Goal: Navigation & Orientation: Find specific page/section

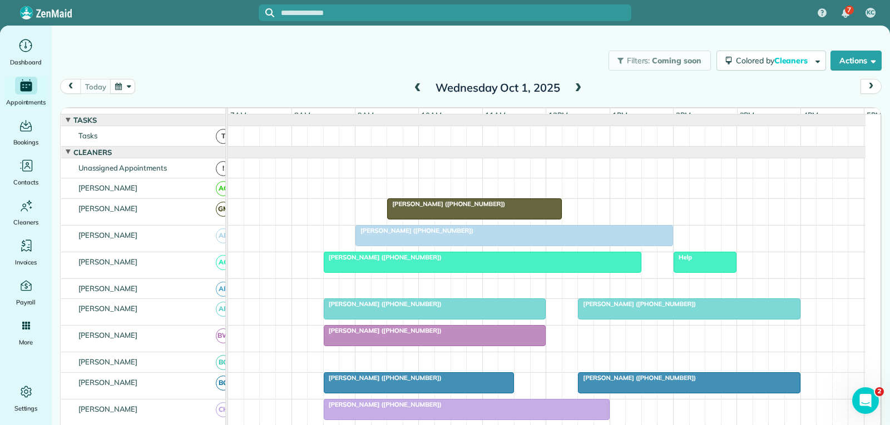
click at [511, 246] on div at bounding box center [514, 236] width 316 height 20
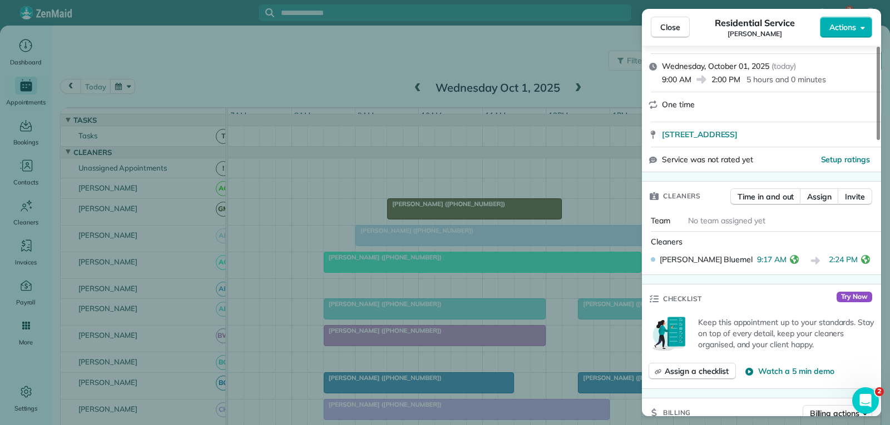
scroll to position [222, 0]
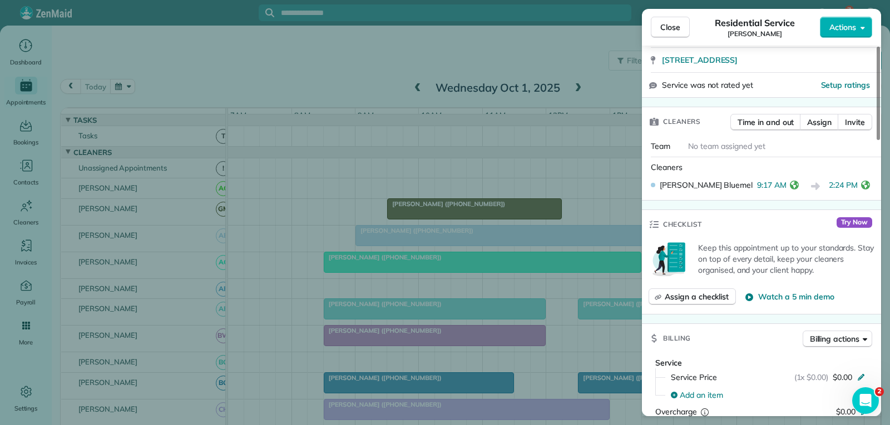
click at [661, 30] on span "Close" at bounding box center [670, 27] width 20 height 11
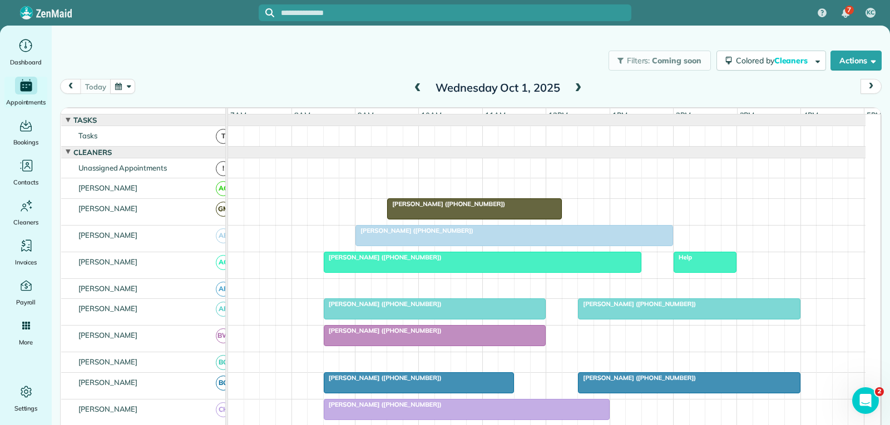
click at [697, 272] on div at bounding box center [705, 262] width 62 height 20
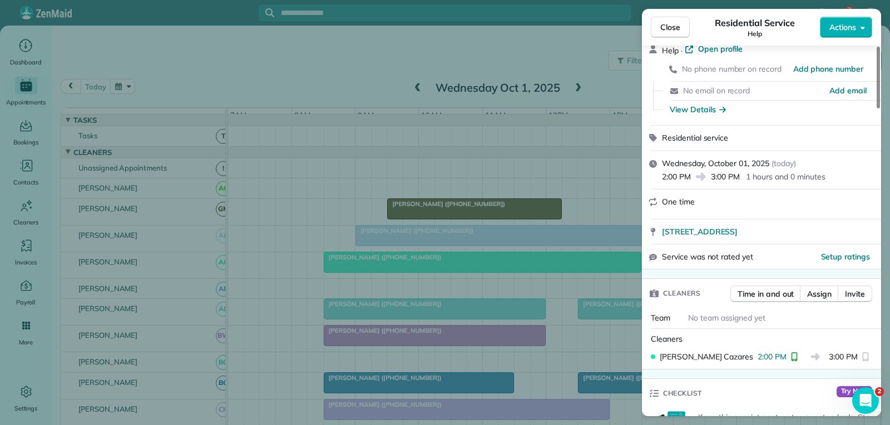
scroll to position [56, 0]
click at [678, 32] on span "Close" at bounding box center [670, 27] width 20 height 11
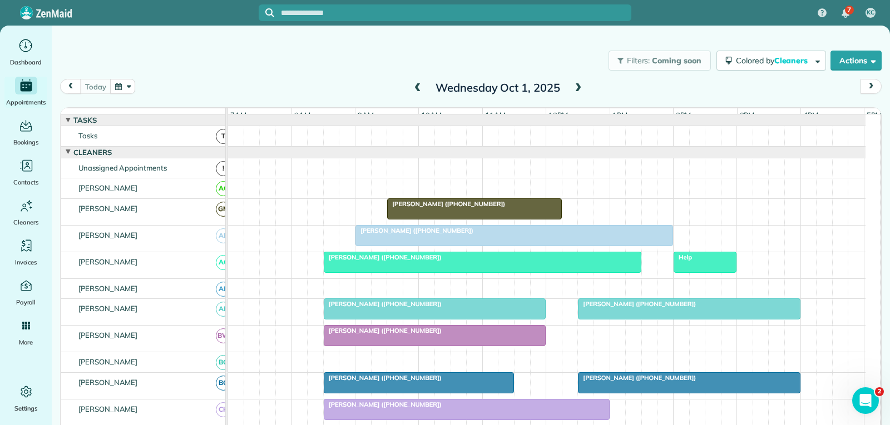
click at [607, 319] on div at bounding box center [688, 309] width 221 height 20
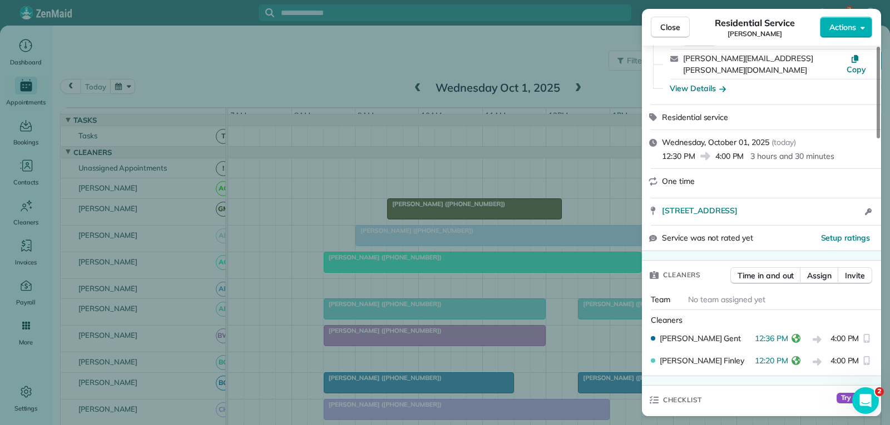
scroll to position [111, 0]
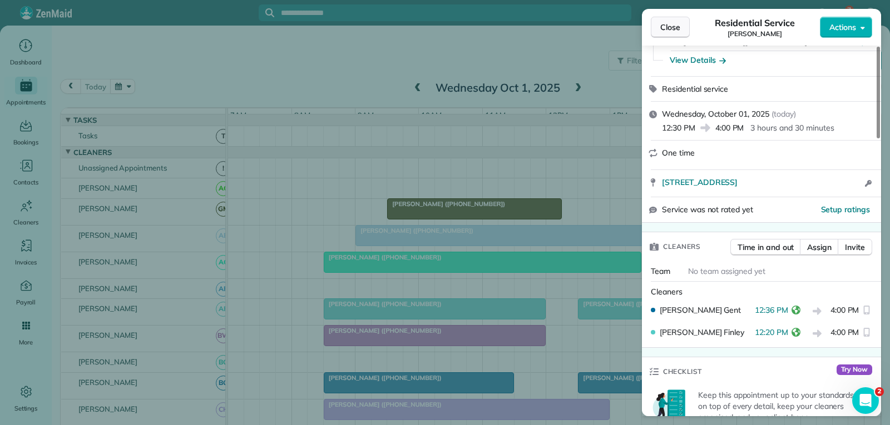
click at [680, 29] on button "Close" at bounding box center [670, 27] width 39 height 21
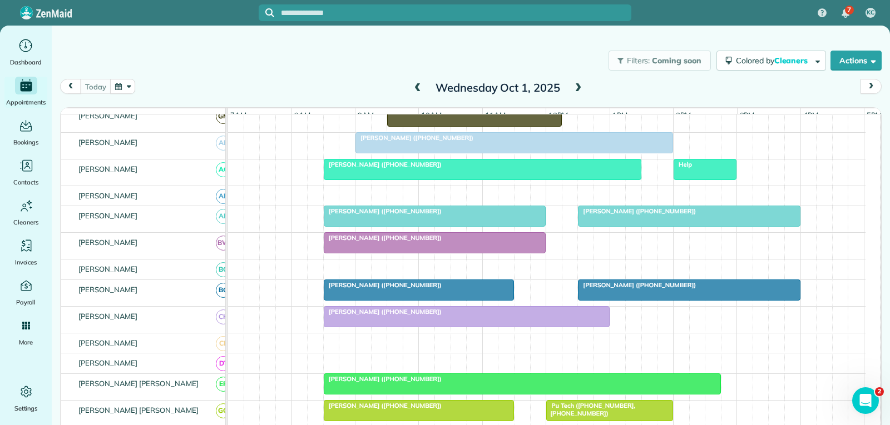
scroll to position [111, 0]
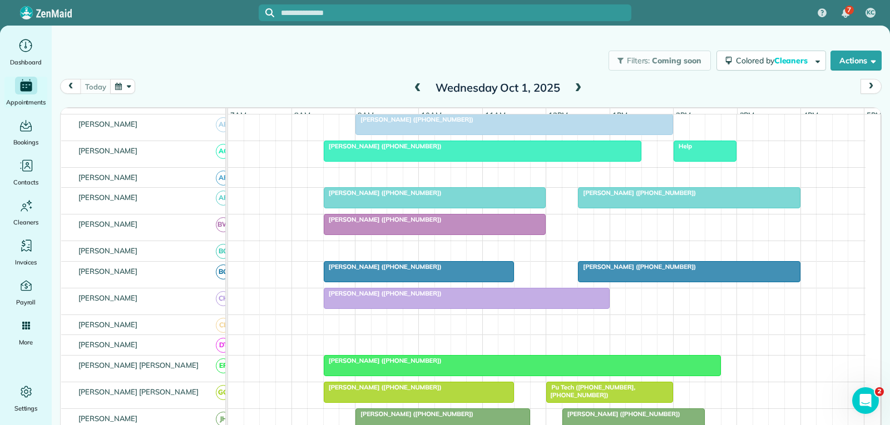
click at [516, 376] on div at bounding box center [522, 366] width 396 height 20
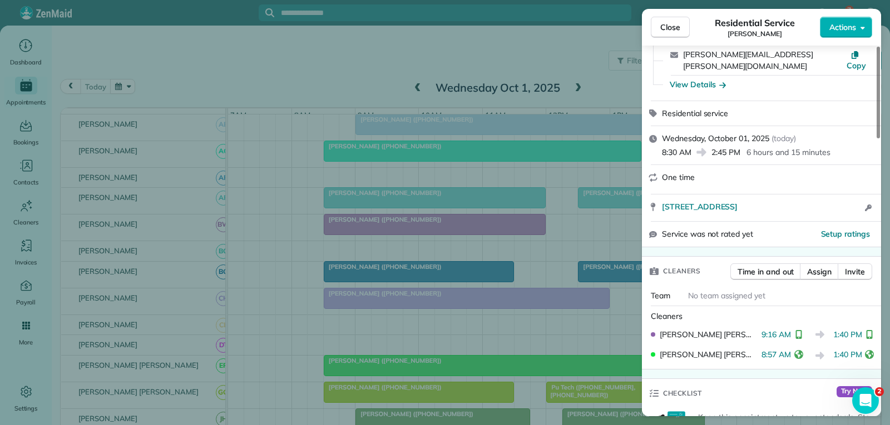
scroll to position [111, 0]
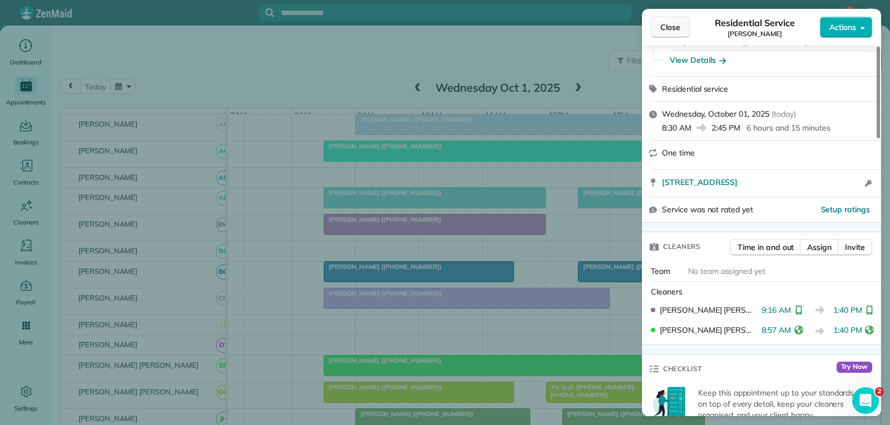
click at [683, 21] on button "Close" at bounding box center [670, 27] width 39 height 21
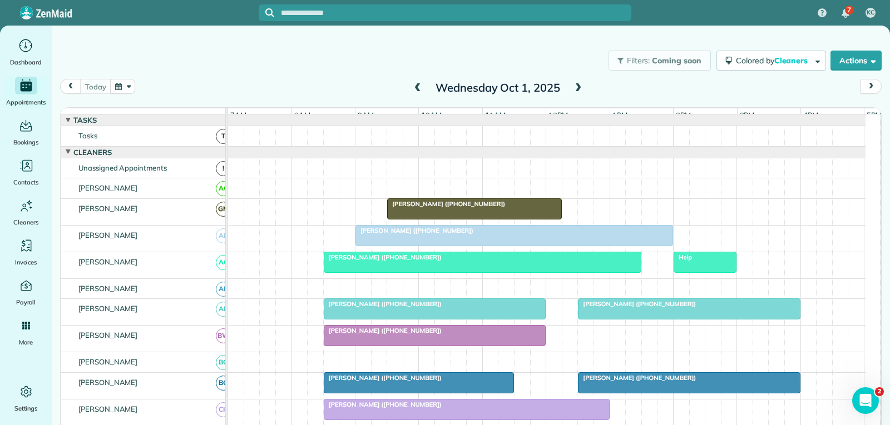
click at [693, 271] on div at bounding box center [705, 262] width 62 height 20
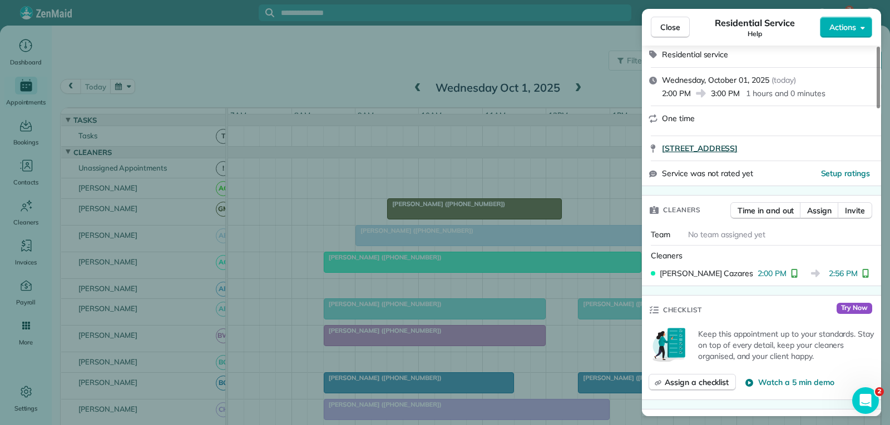
scroll to position [222, 0]
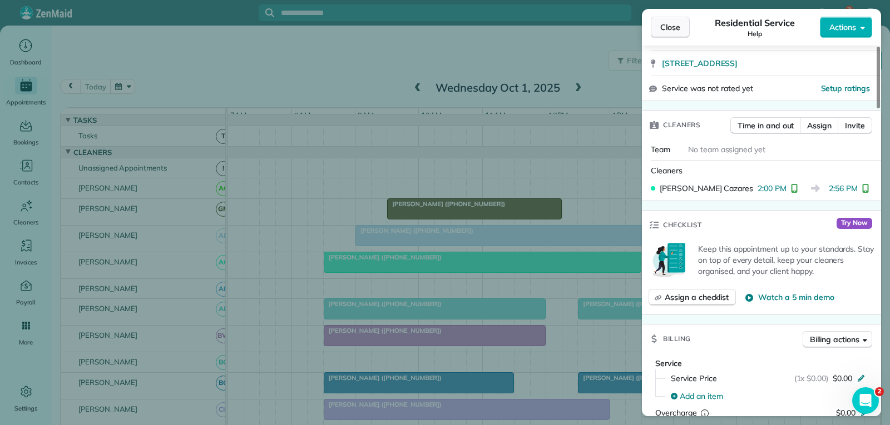
click at [672, 29] on span "Close" at bounding box center [670, 27] width 20 height 11
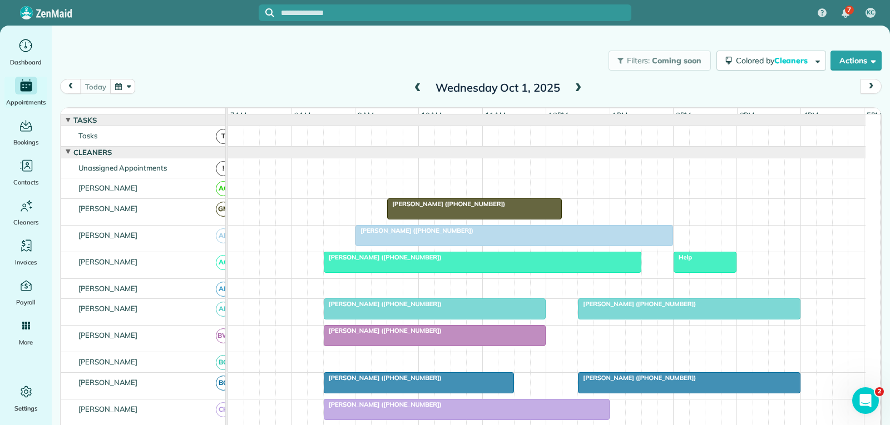
click at [625, 308] on div "[PERSON_NAME] ([PHONE_NUMBER])" at bounding box center [688, 304] width 215 height 8
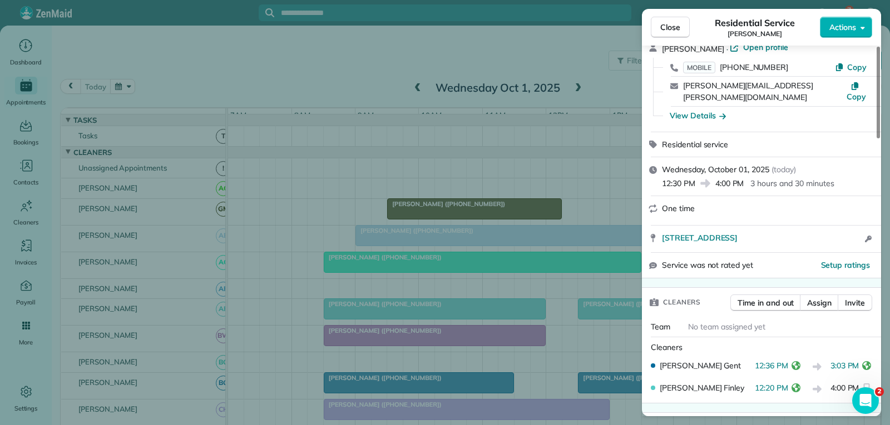
scroll to position [167, 0]
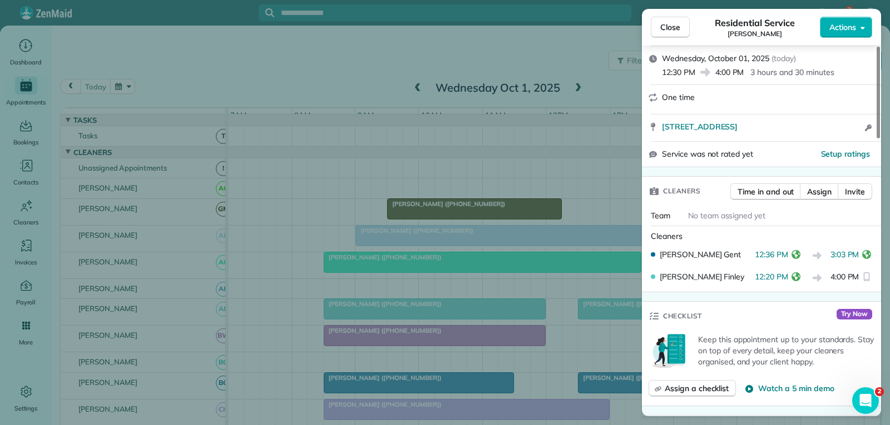
drag, startPoint x: 684, startPoint y: 25, endPoint x: 568, endPoint y: 148, distance: 169.2
click at [684, 25] on button "Close" at bounding box center [670, 27] width 39 height 21
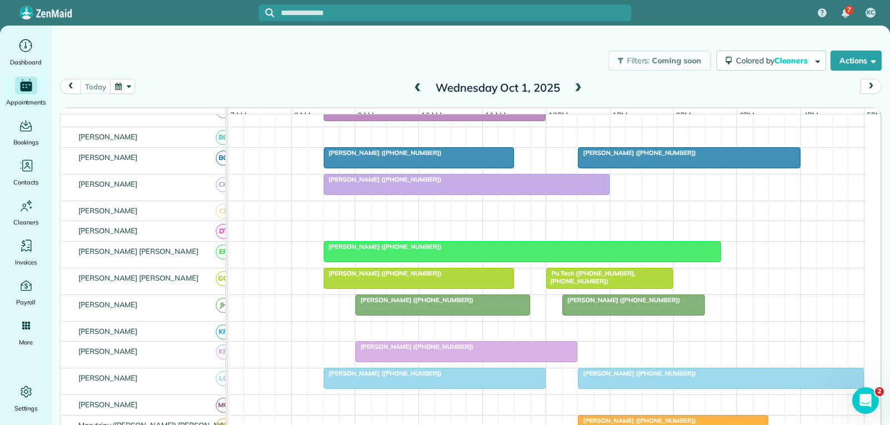
scroll to position [278, 0]
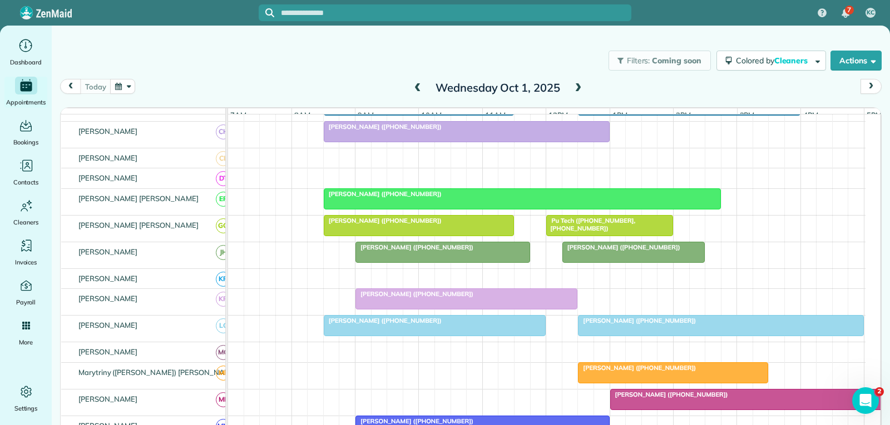
click at [591, 232] on span "Pu Tech ([PHONE_NUMBER], [PHONE_NUMBER])" at bounding box center [590, 225] width 90 height 16
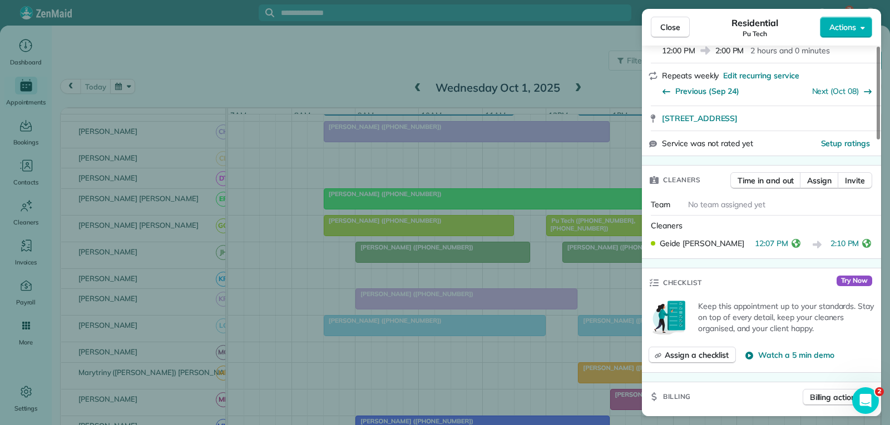
scroll to position [222, 0]
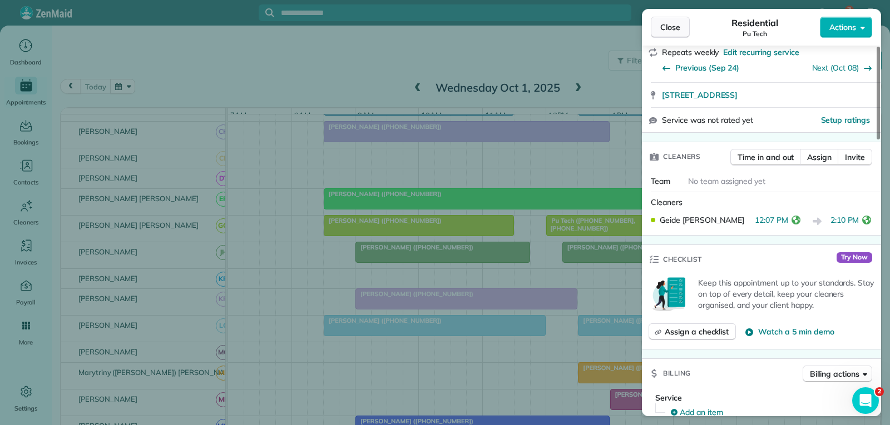
click at [669, 26] on span "Close" at bounding box center [670, 27] width 20 height 11
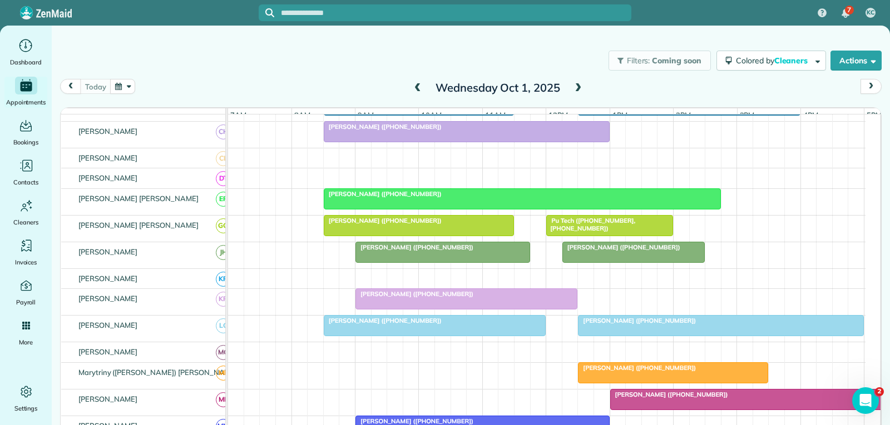
click at [588, 262] on div at bounding box center [633, 252] width 141 height 20
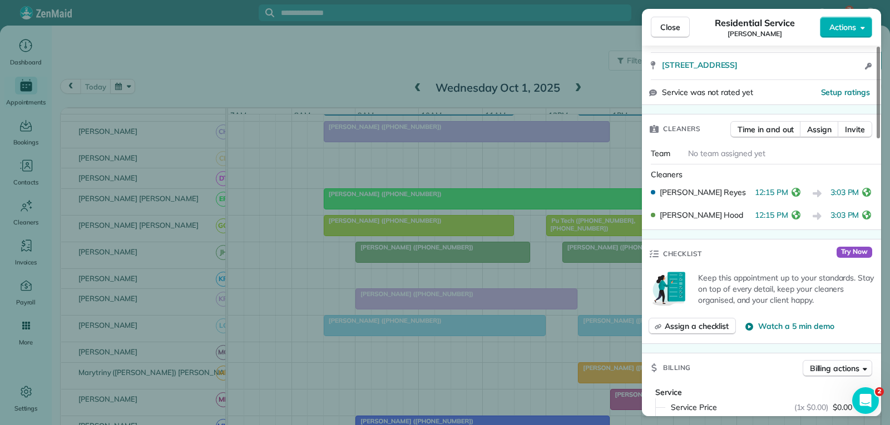
scroll to position [222, 0]
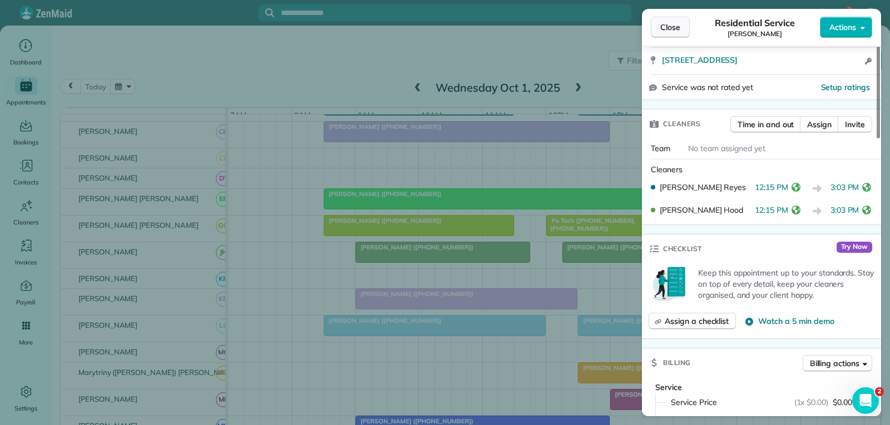
click at [671, 31] on span "Close" at bounding box center [670, 27] width 20 height 11
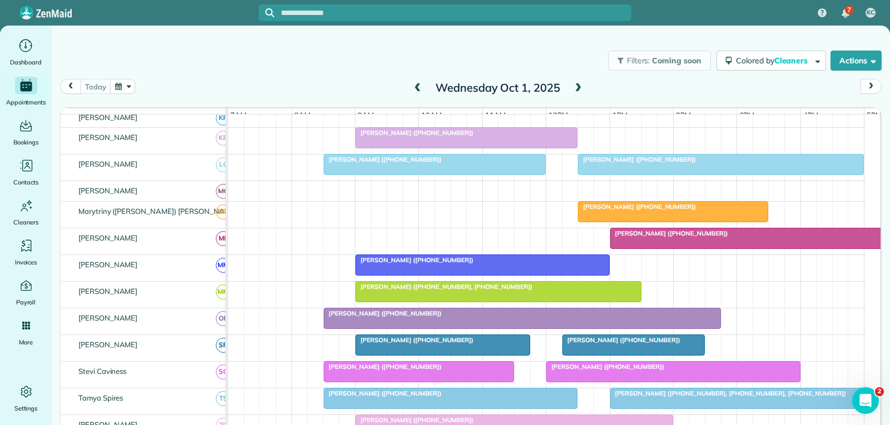
scroll to position [389, 0]
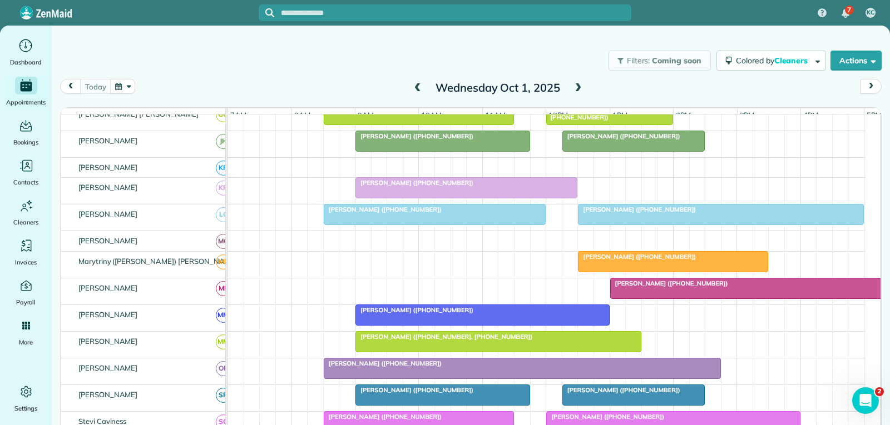
click at [643, 214] on span "[PERSON_NAME] ([PHONE_NUMBER])" at bounding box center [636, 210] width 119 height 8
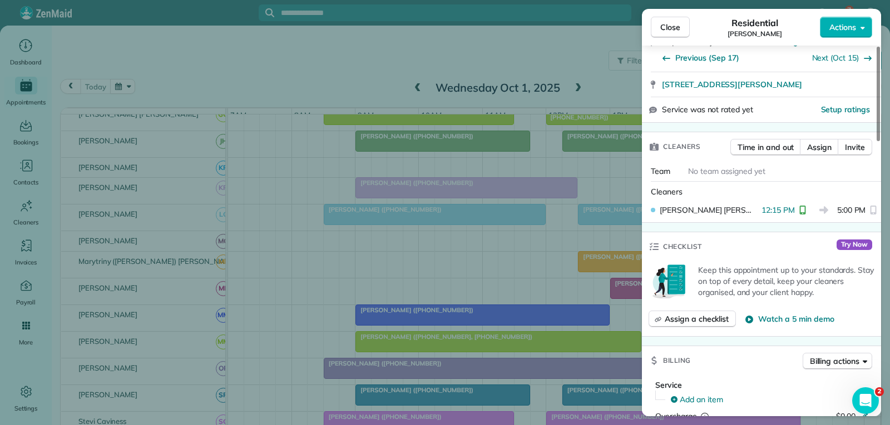
scroll to position [222, 0]
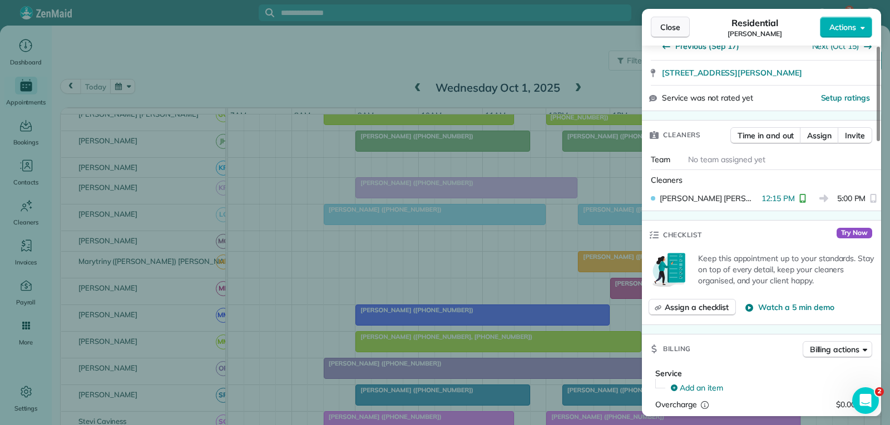
click at [678, 21] on button "Close" at bounding box center [670, 27] width 39 height 21
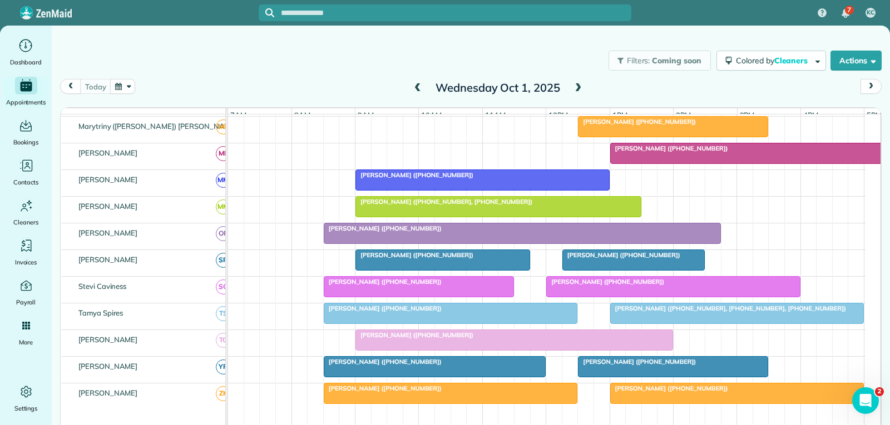
click at [677, 135] on div at bounding box center [672, 127] width 189 height 20
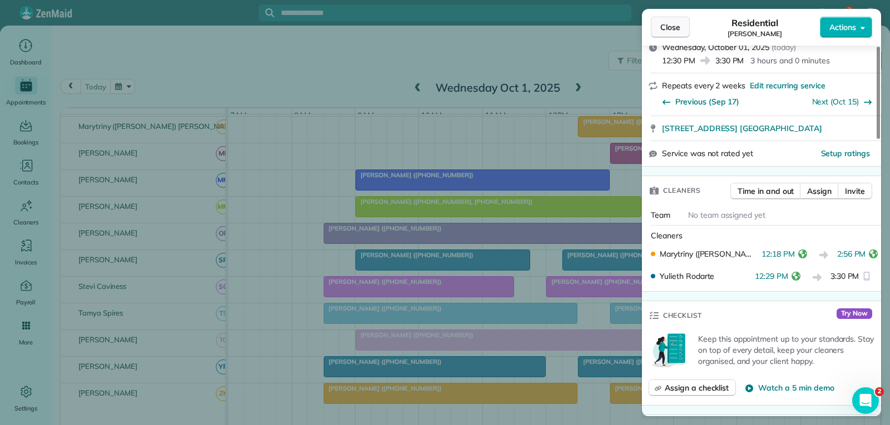
click at [681, 30] on button "Close" at bounding box center [670, 27] width 39 height 21
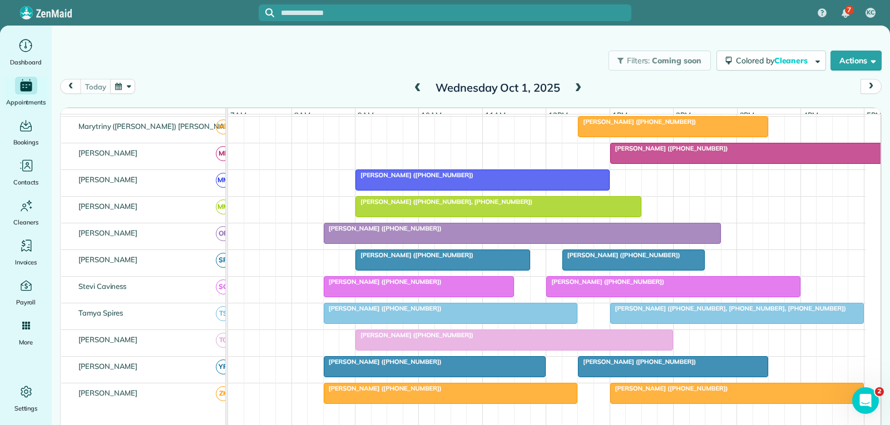
click at [745, 152] on div "[PERSON_NAME] ([PHONE_NUMBER])" at bounding box center [752, 149] width 279 height 8
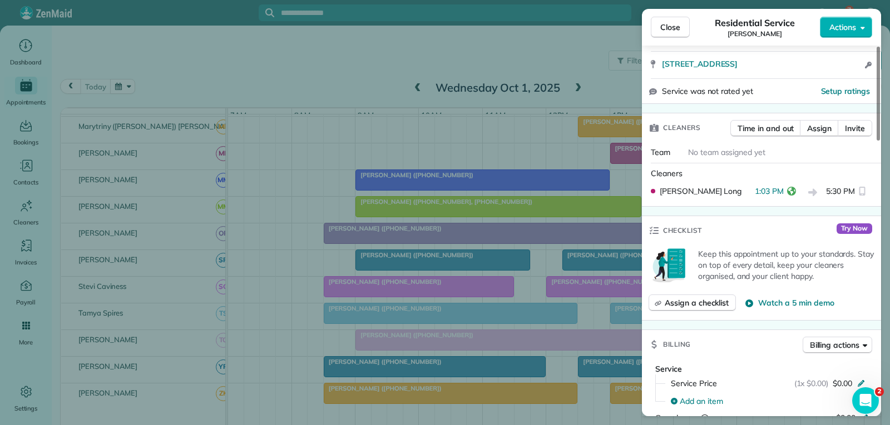
scroll to position [222, 0]
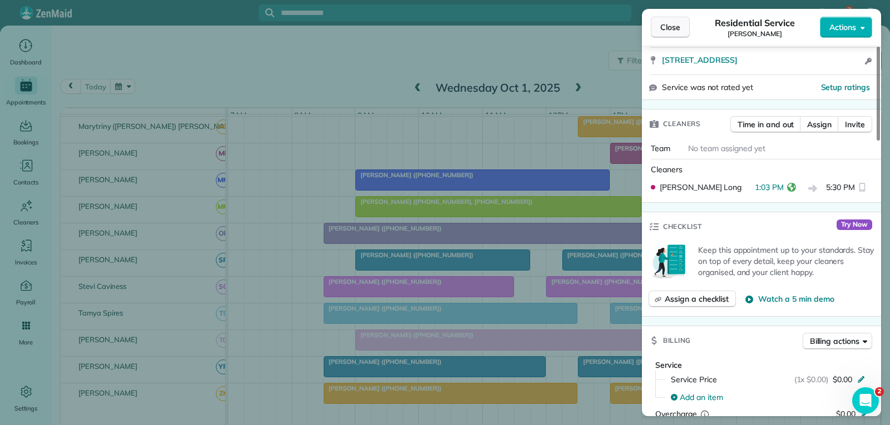
click at [675, 23] on span "Close" at bounding box center [670, 27] width 20 height 11
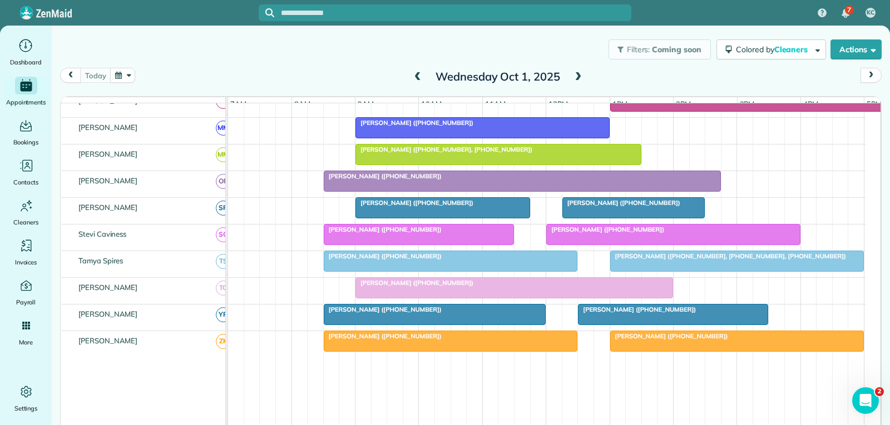
scroll to position [580, 0]
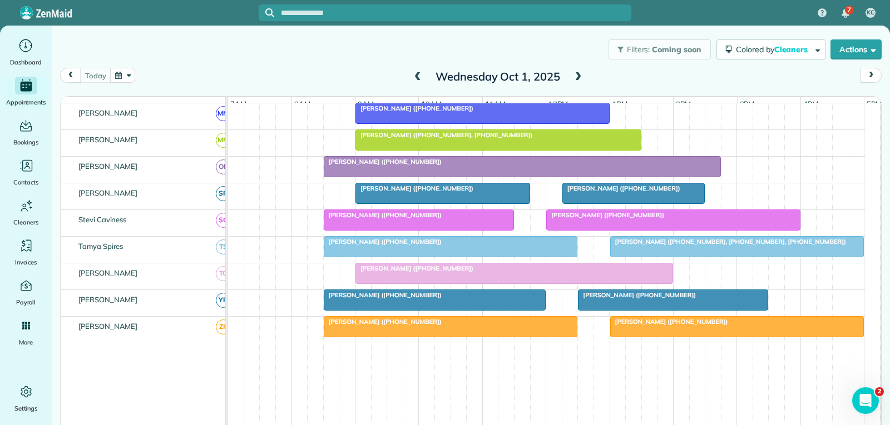
click at [581, 219] on span "[PERSON_NAME] ([PHONE_NUMBER])" at bounding box center [604, 215] width 119 height 8
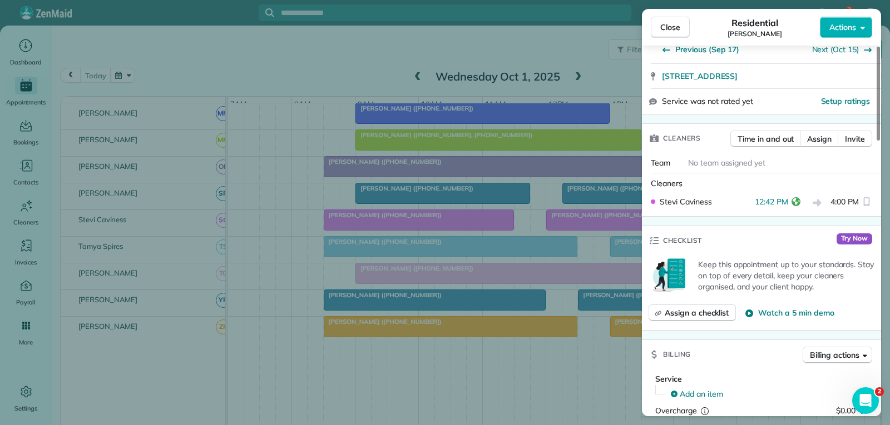
scroll to position [222, 0]
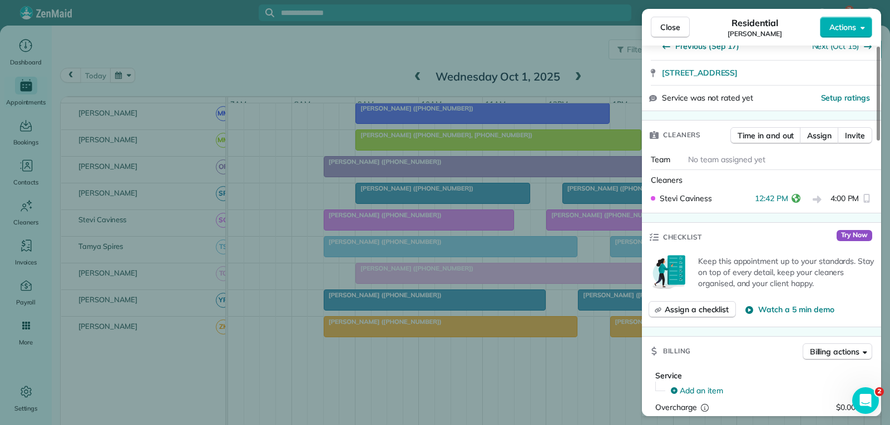
click at [667, 31] on span "Close" at bounding box center [670, 27] width 20 height 11
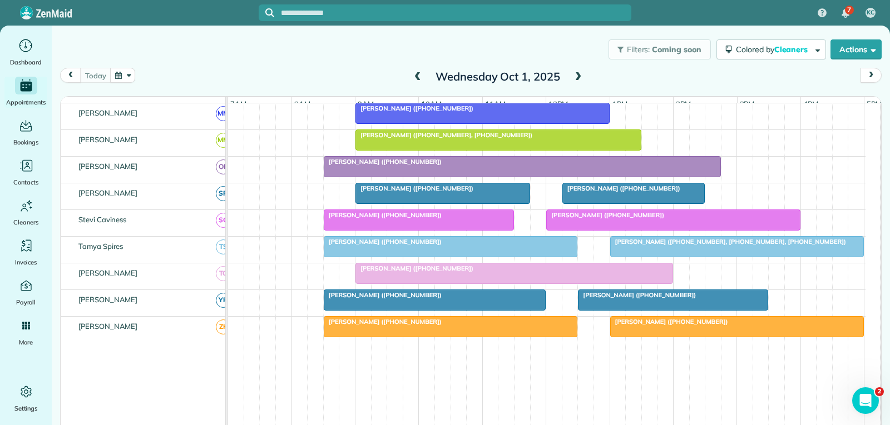
click at [628, 255] on div at bounding box center [737, 247] width 253 height 20
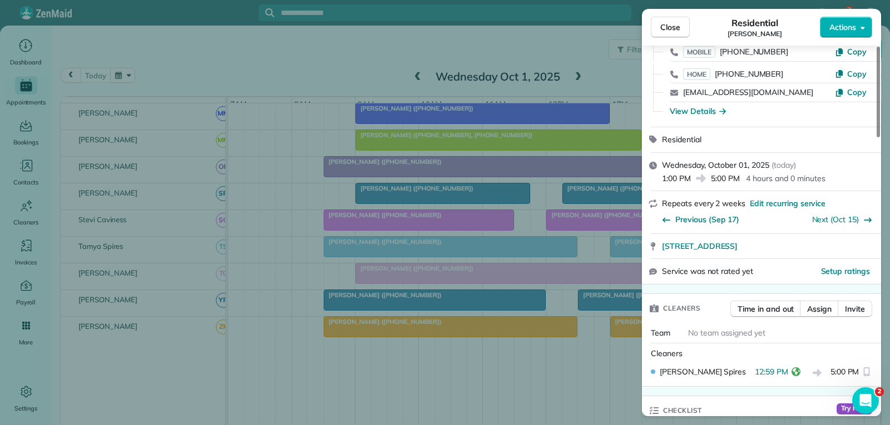
scroll to position [111, 0]
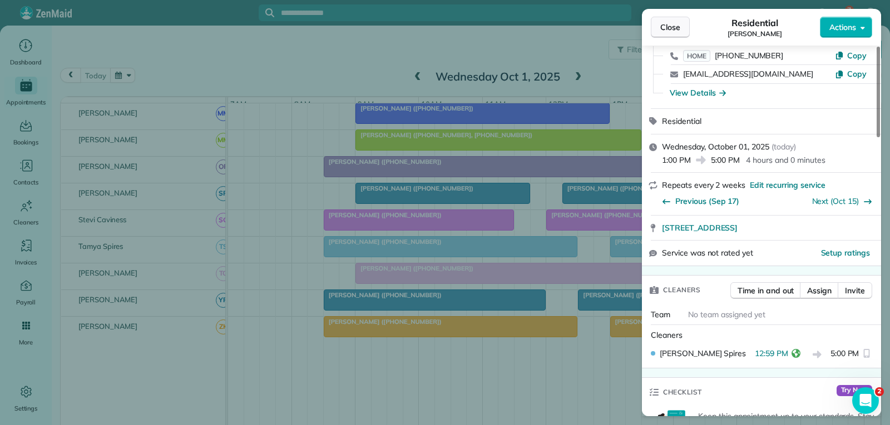
click at [669, 32] on span "Close" at bounding box center [670, 27] width 20 height 11
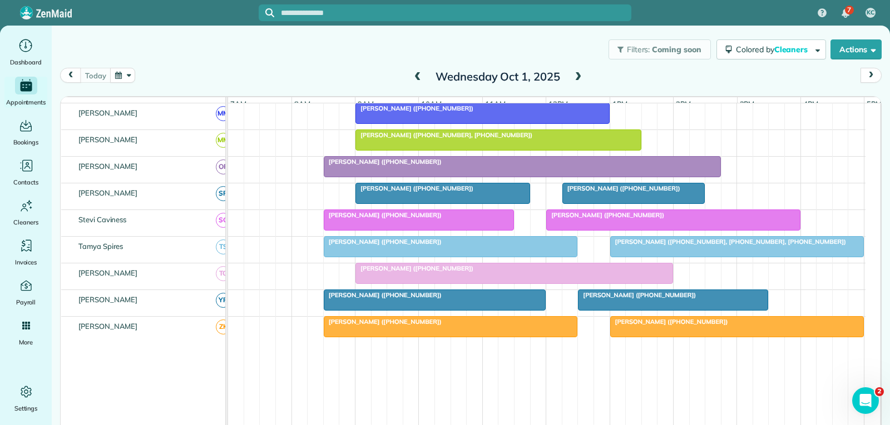
click at [555, 284] on div at bounding box center [514, 274] width 316 height 20
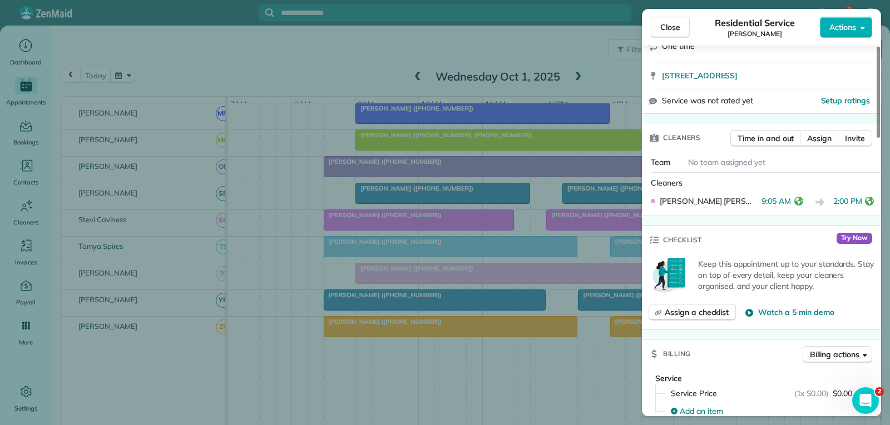
scroll to position [222, 0]
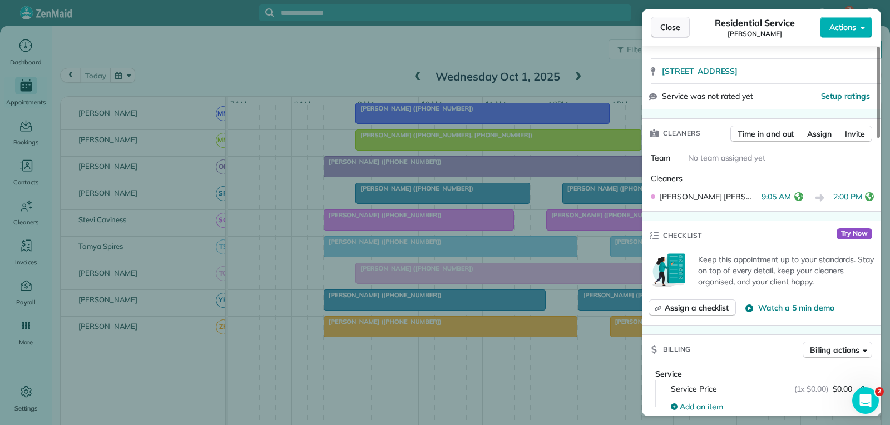
click at [672, 24] on span "Close" at bounding box center [670, 27] width 20 height 11
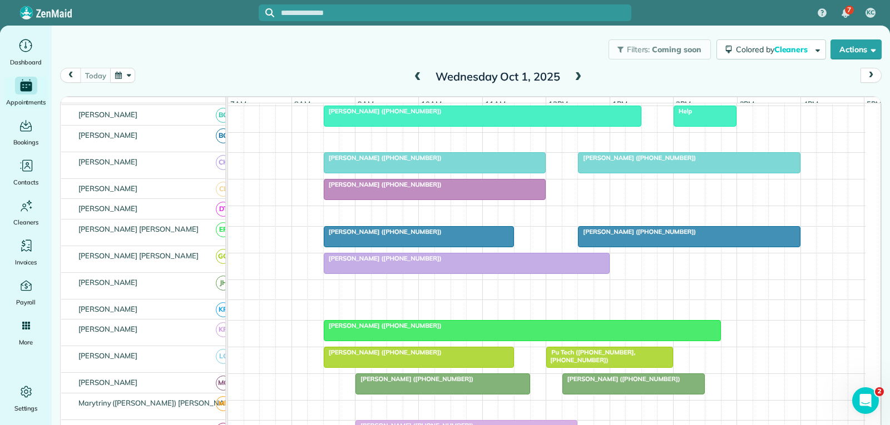
scroll to position [135, 0]
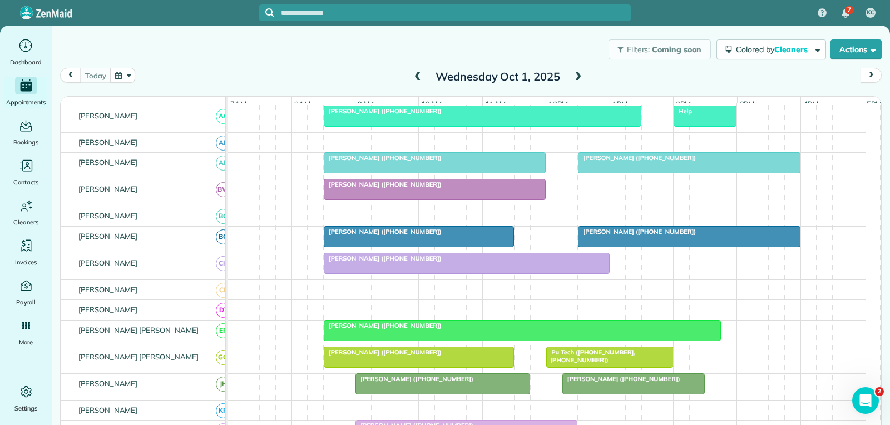
click at [639, 173] on div at bounding box center [688, 163] width 221 height 20
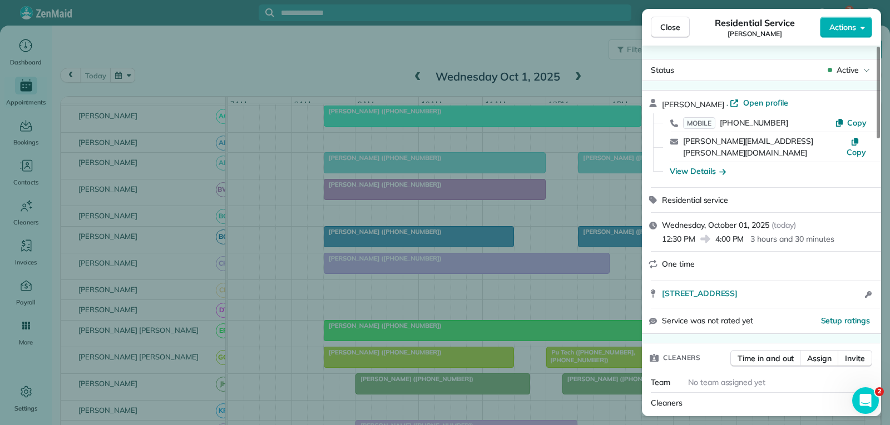
scroll to position [111, 0]
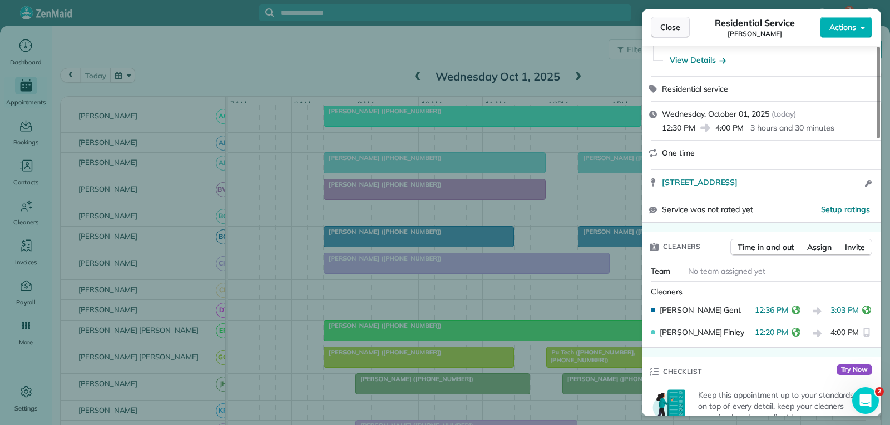
click at [663, 24] on span "Close" at bounding box center [670, 27] width 20 height 11
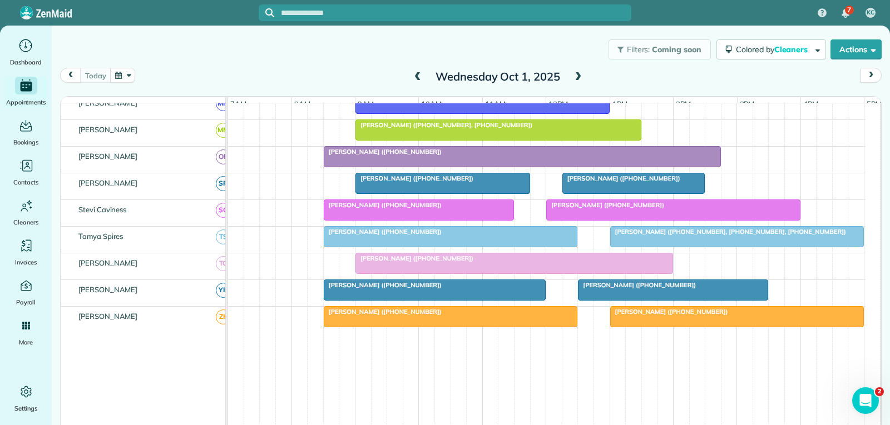
scroll to position [636, 0]
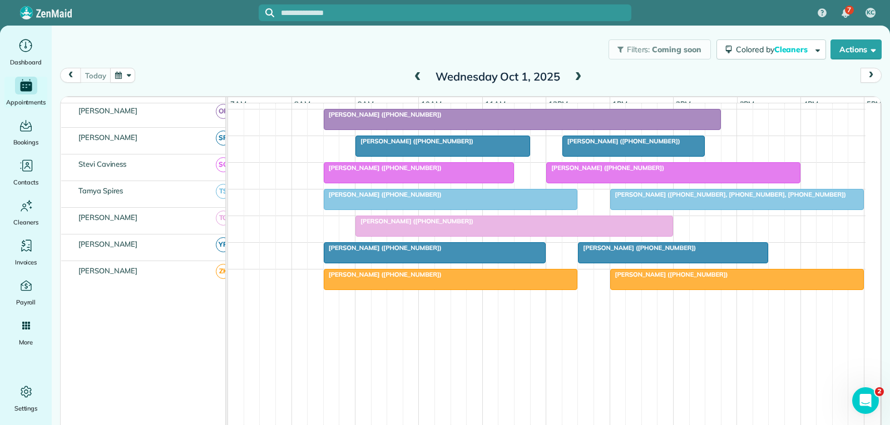
click at [619, 251] on span "[PERSON_NAME] ([PHONE_NUMBER])" at bounding box center [636, 248] width 119 height 8
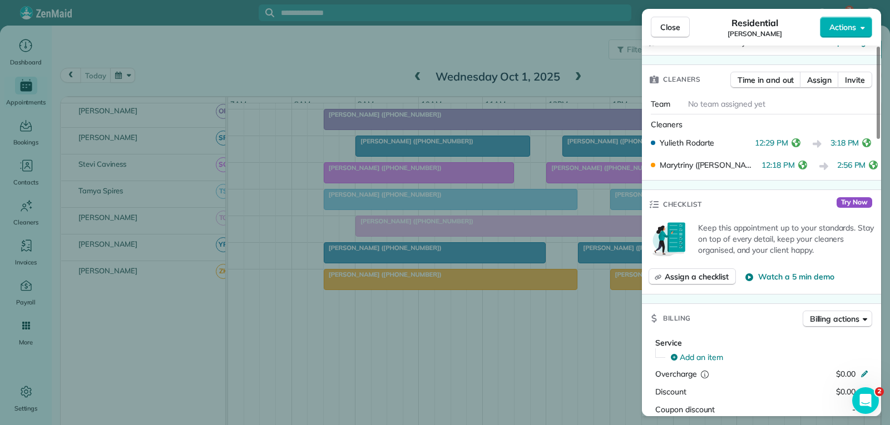
scroll to position [222, 0]
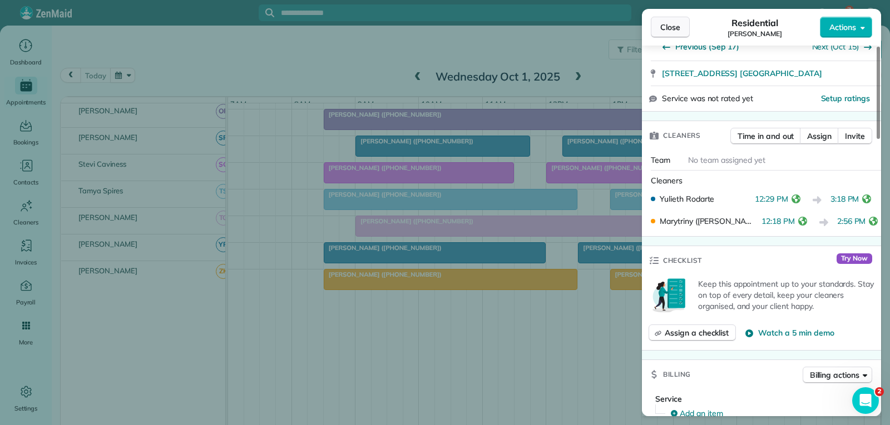
click at [668, 28] on span "Close" at bounding box center [670, 27] width 20 height 11
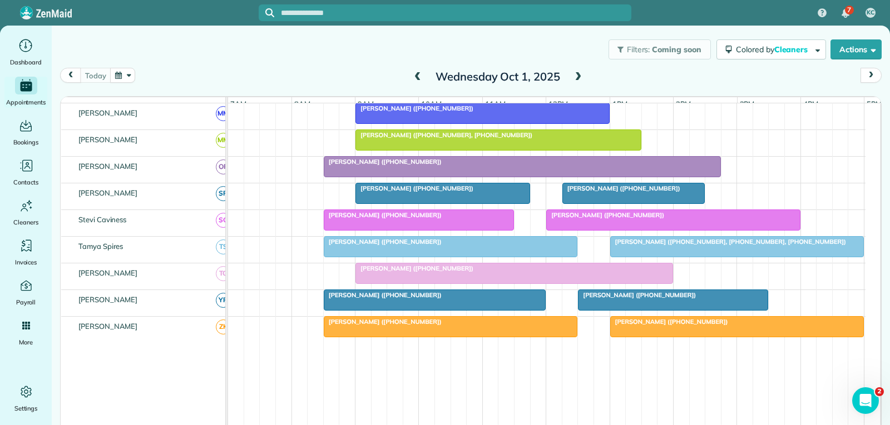
scroll to position [524, 0]
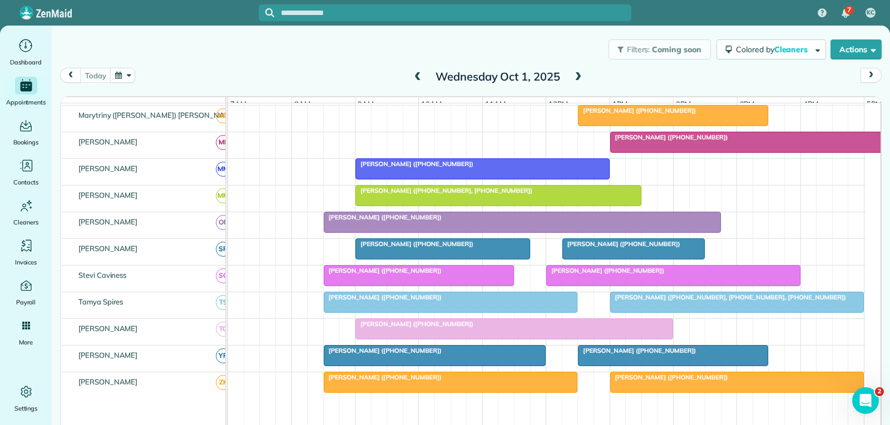
click at [760, 150] on div at bounding box center [753, 142] width 285 height 20
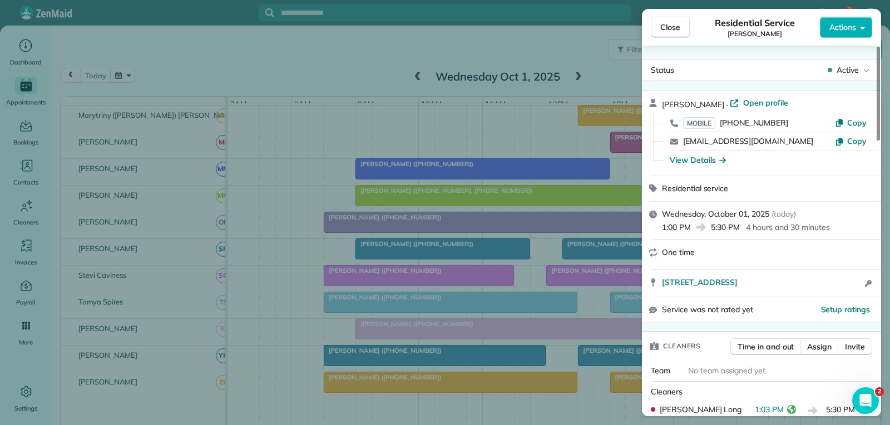
drag, startPoint x: 671, startPoint y: 27, endPoint x: 664, endPoint y: 34, distance: 9.8
click at [671, 27] on span "Close" at bounding box center [670, 27] width 20 height 11
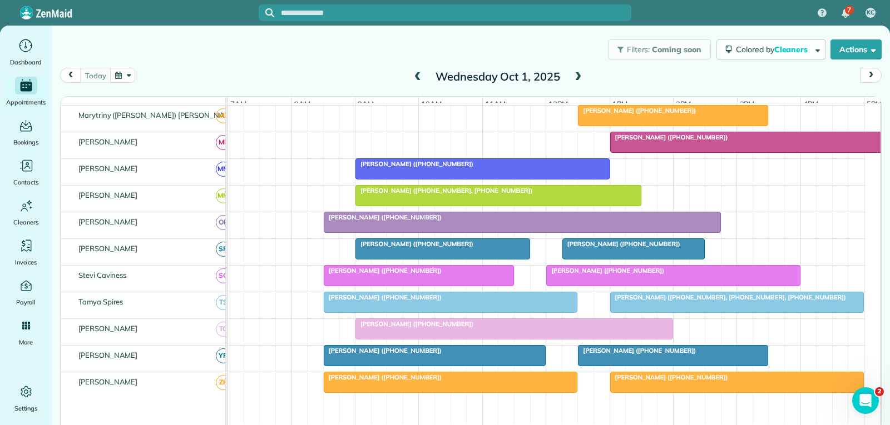
scroll to position [469, 0]
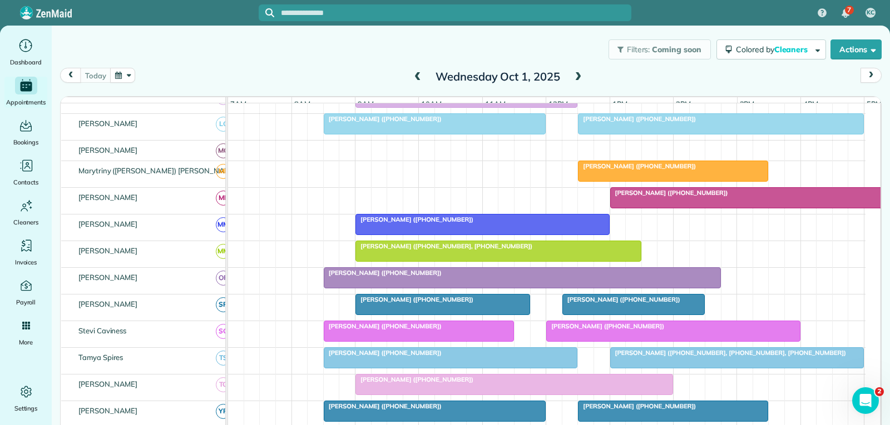
click at [743, 208] on div at bounding box center [753, 198] width 285 height 20
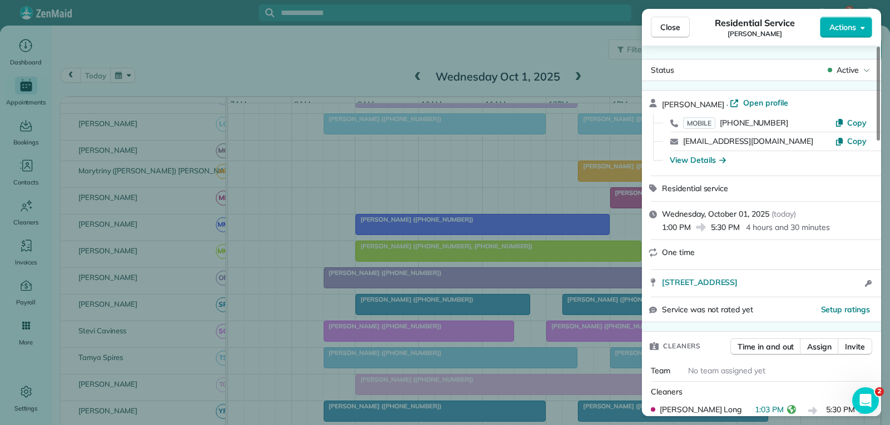
drag, startPoint x: 667, startPoint y: 28, endPoint x: 667, endPoint y: 38, distance: 9.5
click at [667, 28] on span "Close" at bounding box center [670, 27] width 20 height 11
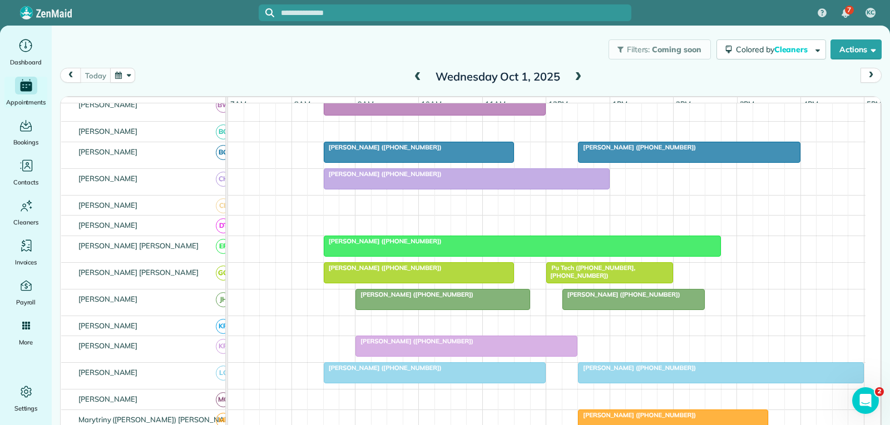
scroll to position [135, 0]
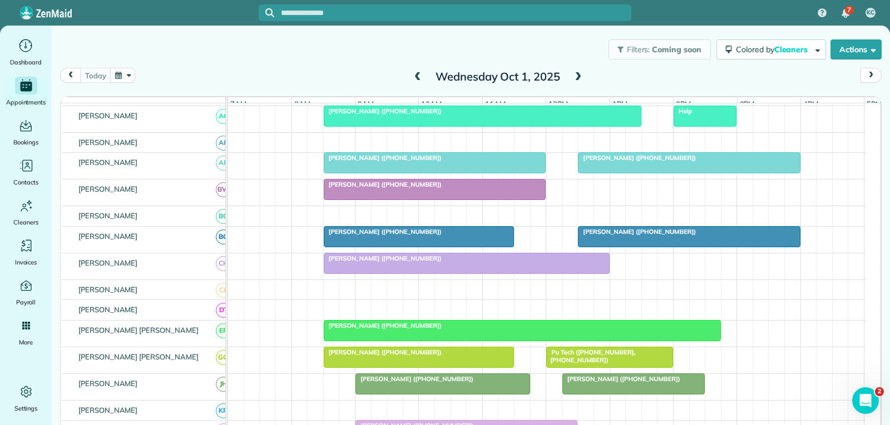
click at [606, 171] on div at bounding box center [688, 163] width 221 height 20
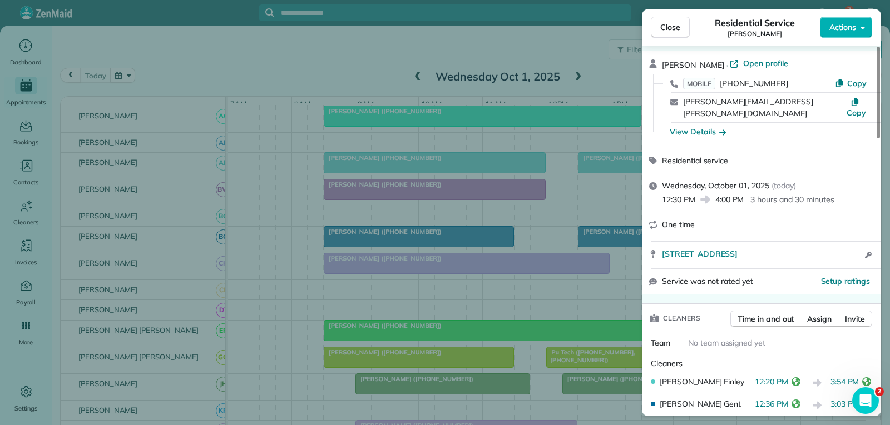
scroll to position [56, 0]
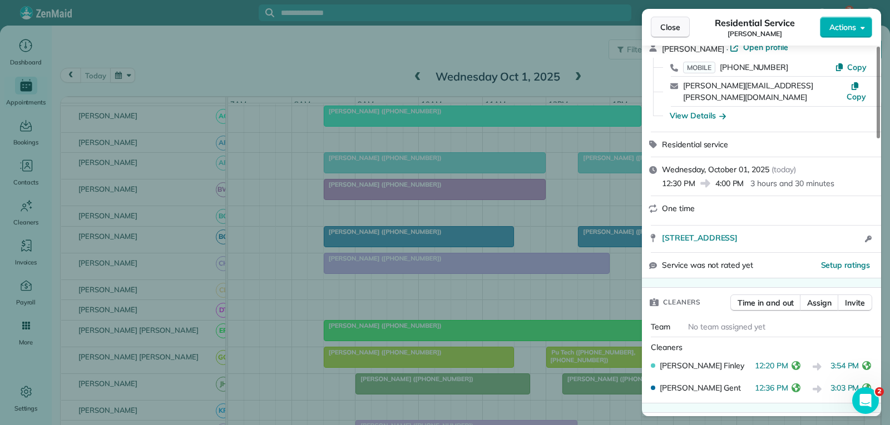
click at [682, 24] on button "Close" at bounding box center [670, 27] width 39 height 21
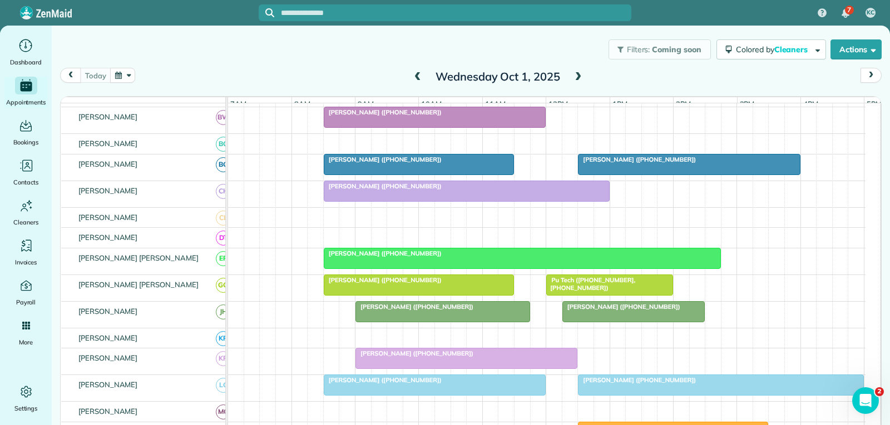
scroll to position [302, 0]
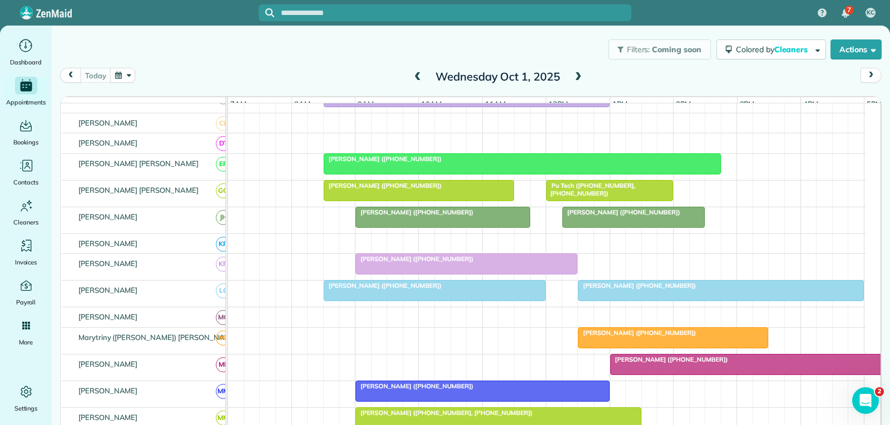
click at [651, 290] on span "[PERSON_NAME] ([PHONE_NUMBER])" at bounding box center [636, 286] width 119 height 8
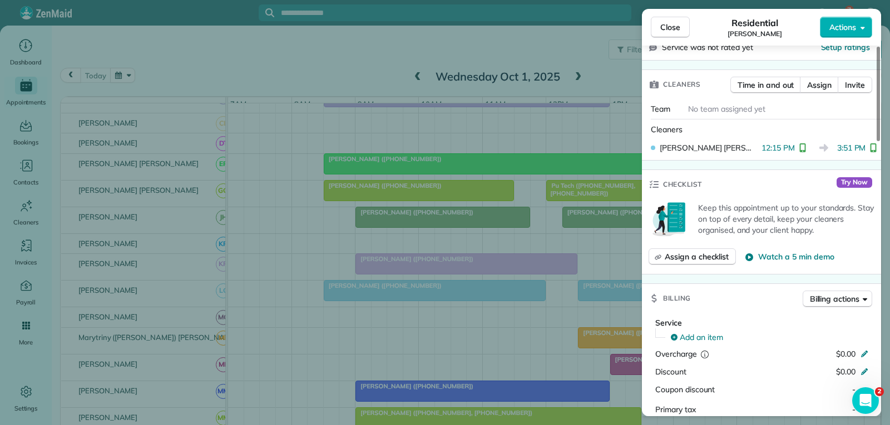
scroll to position [278, 0]
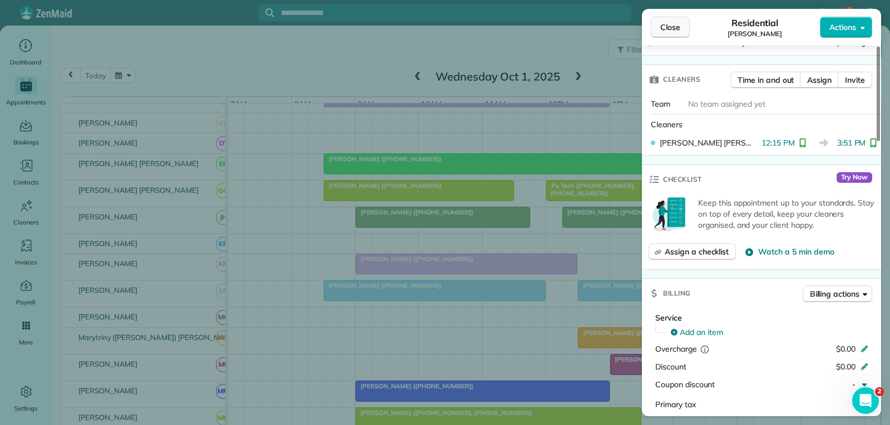
click at [664, 30] on span "Close" at bounding box center [670, 27] width 20 height 11
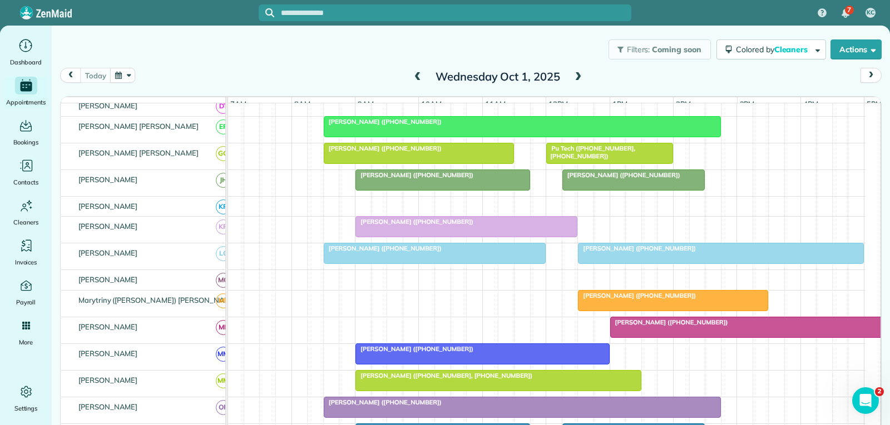
scroll to position [358, 0]
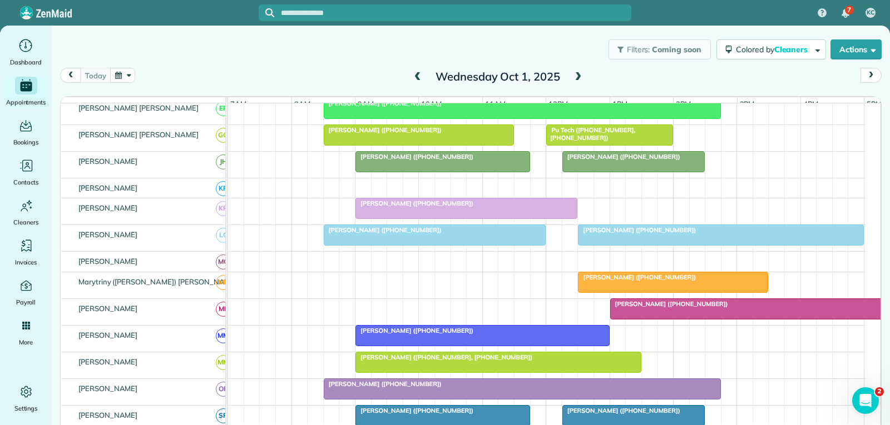
click at [691, 319] on div at bounding box center [753, 309] width 285 height 20
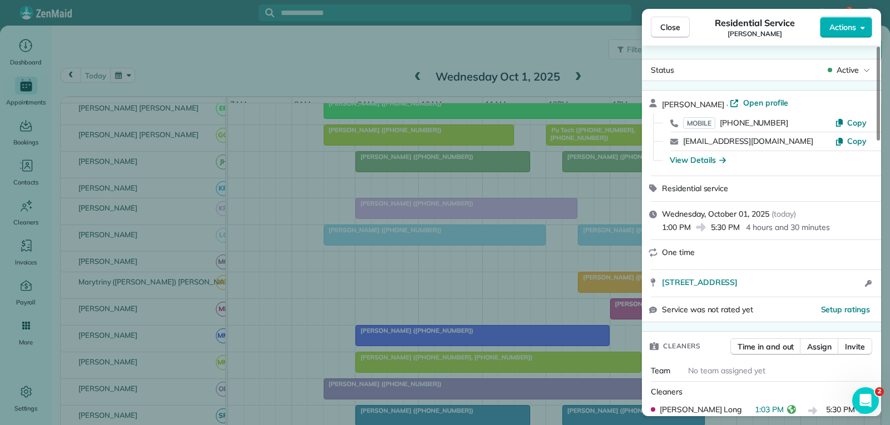
scroll to position [111, 0]
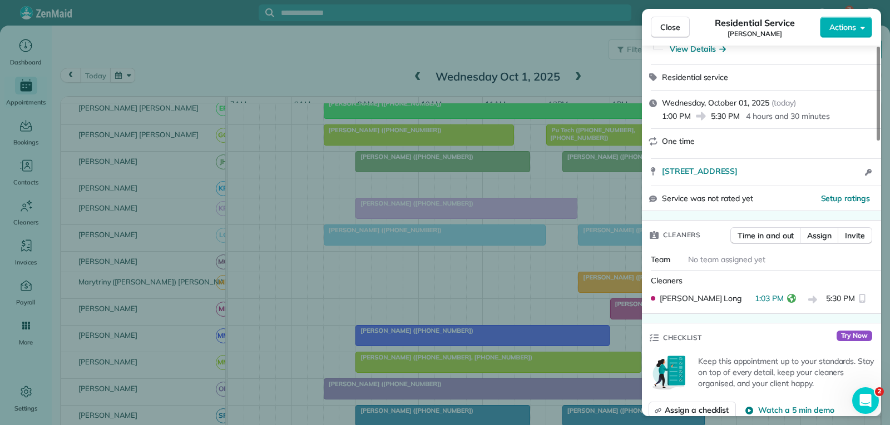
drag, startPoint x: 664, startPoint y: 29, endPoint x: 667, endPoint y: 41, distance: 12.1
click at [664, 29] on span "Close" at bounding box center [670, 27] width 20 height 11
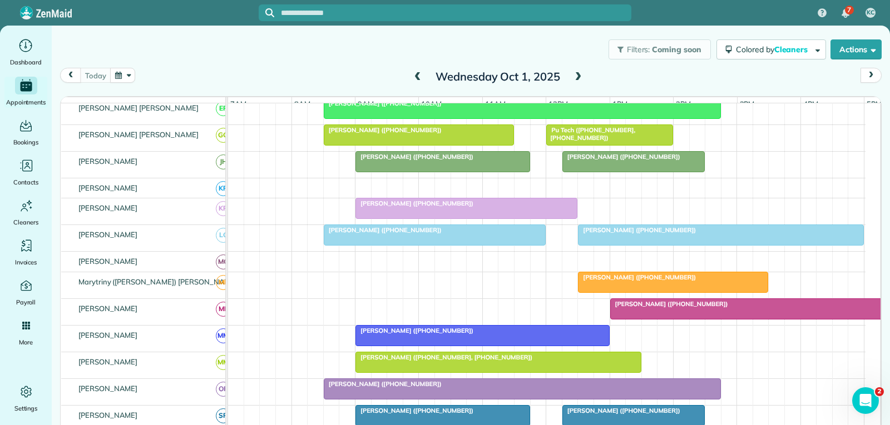
click at [719, 308] on div "[PERSON_NAME] ([PHONE_NUMBER])" at bounding box center [752, 304] width 279 height 8
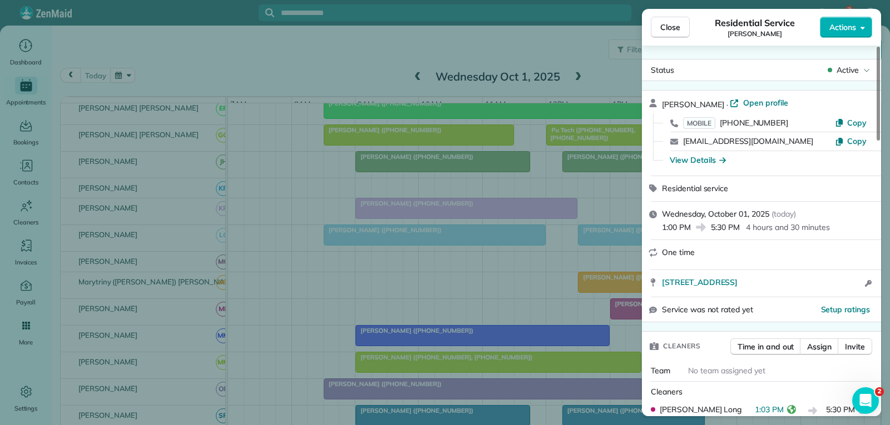
scroll to position [111, 0]
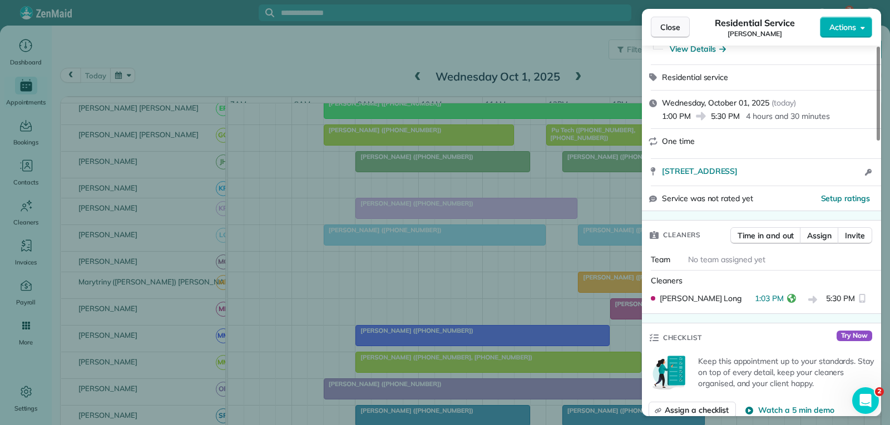
click at [676, 25] on span "Close" at bounding box center [670, 27] width 20 height 11
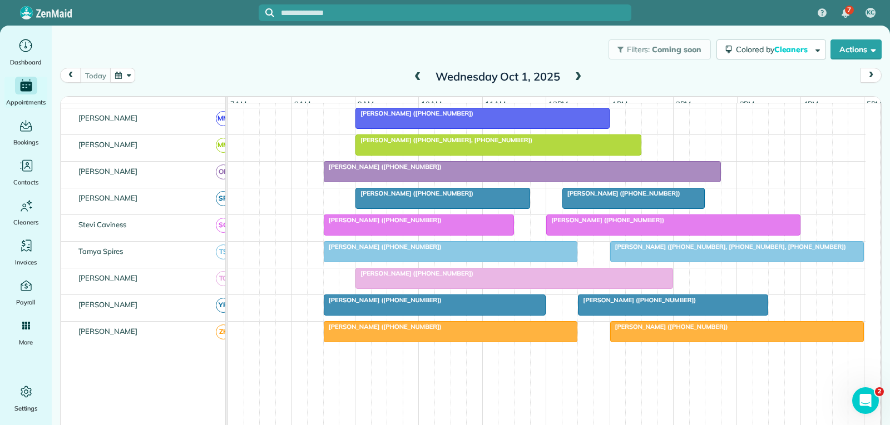
scroll to position [636, 0]
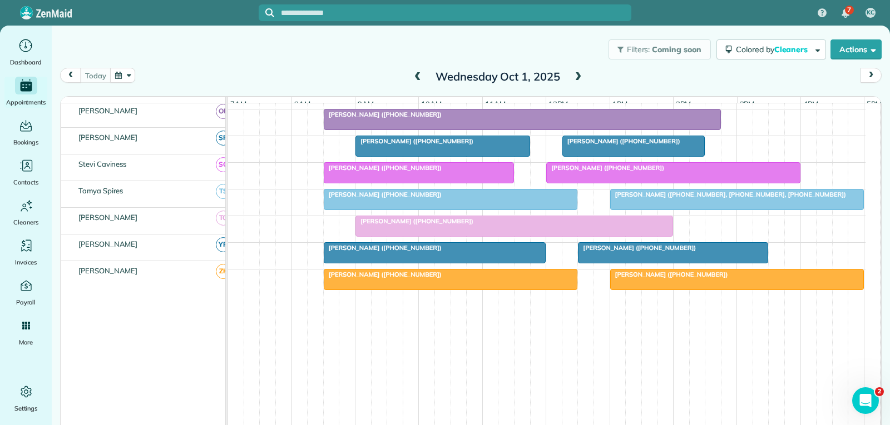
click at [684, 196] on span "[PERSON_NAME] ([PHONE_NUMBER], [PHONE_NUMBER], [PHONE_NUMBER])" at bounding box center [727, 195] width 237 height 8
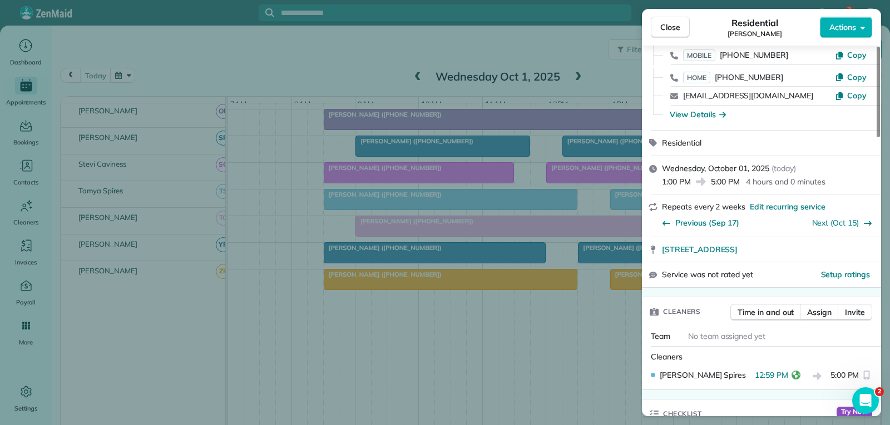
scroll to position [111, 0]
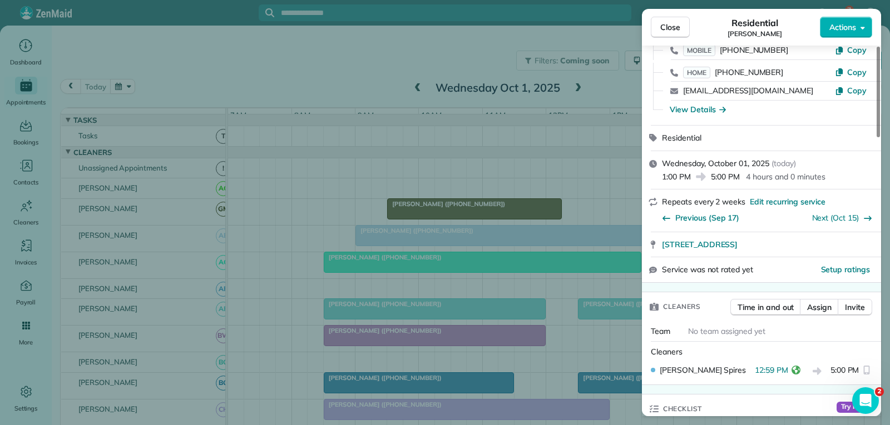
scroll to position [167, 0]
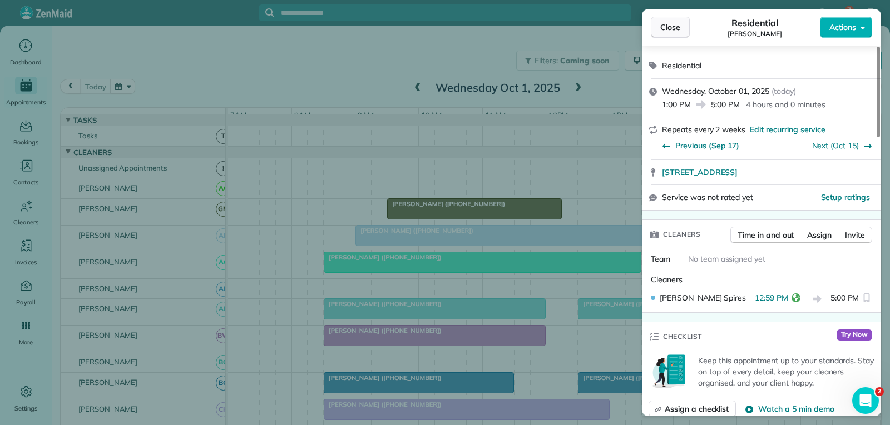
click at [666, 22] on span "Close" at bounding box center [670, 27] width 20 height 11
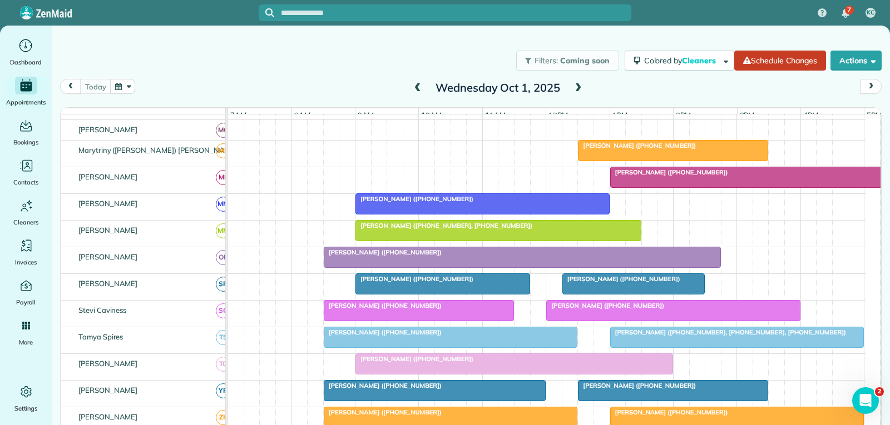
scroll to position [612, 0]
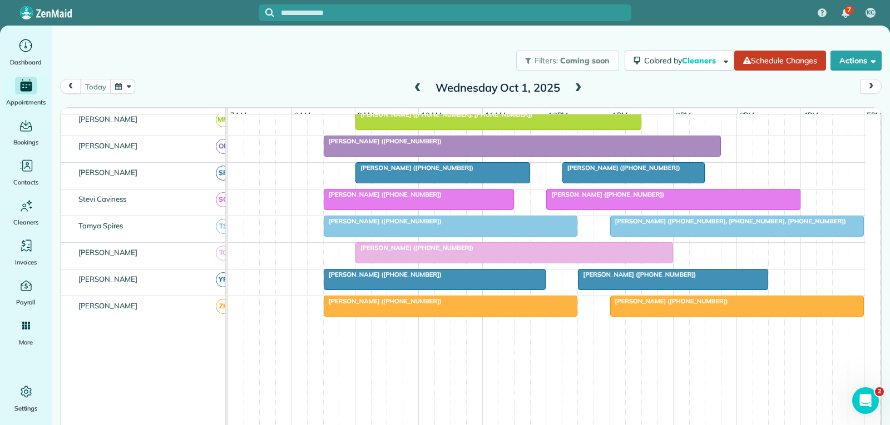
click at [614, 199] on span "[PERSON_NAME] ([PHONE_NUMBER])" at bounding box center [604, 195] width 119 height 8
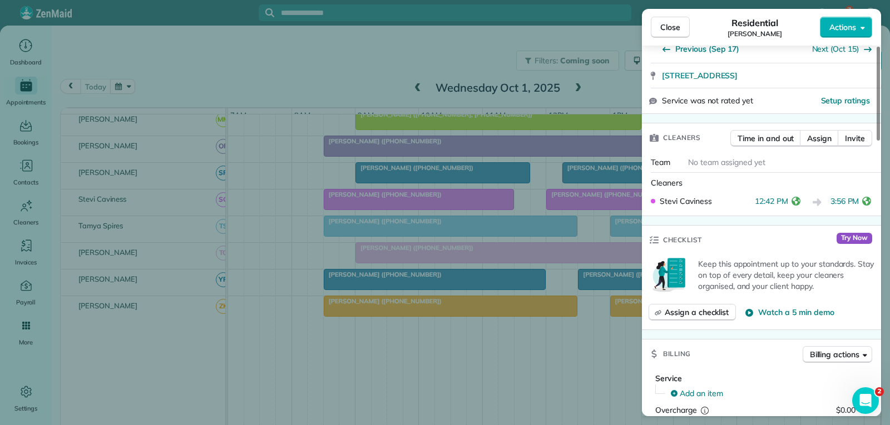
scroll to position [222, 0]
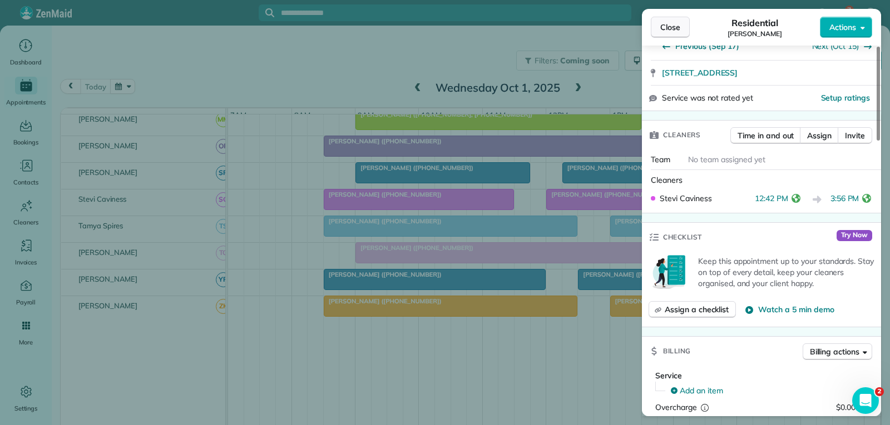
click at [682, 27] on button "Close" at bounding box center [670, 27] width 39 height 21
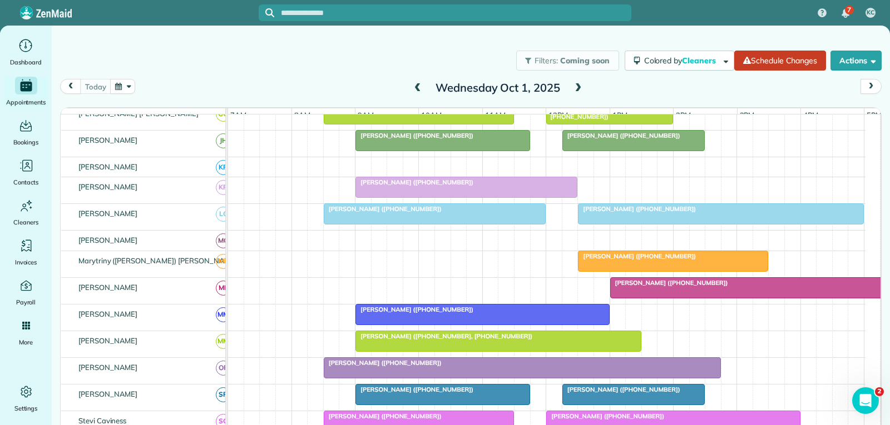
scroll to position [389, 0]
click at [761, 296] on div at bounding box center [753, 289] width 285 height 20
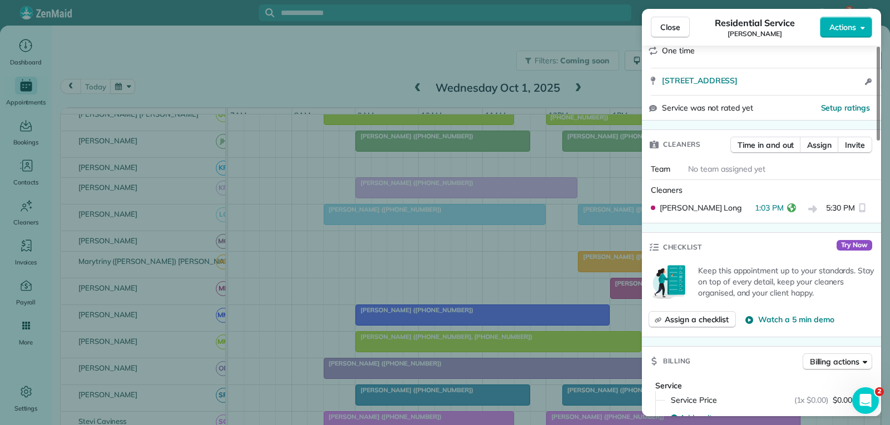
scroll to position [222, 0]
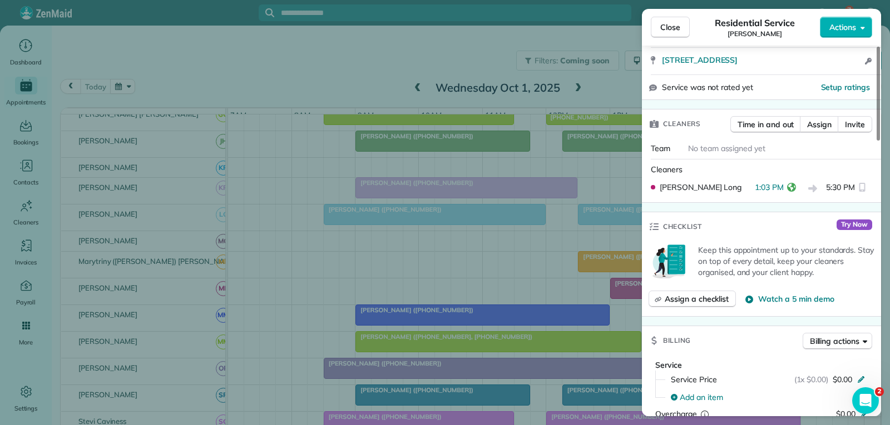
drag, startPoint x: 667, startPoint y: 23, endPoint x: 617, endPoint y: 51, distance: 56.5
click at [667, 23] on span "Close" at bounding box center [670, 27] width 20 height 11
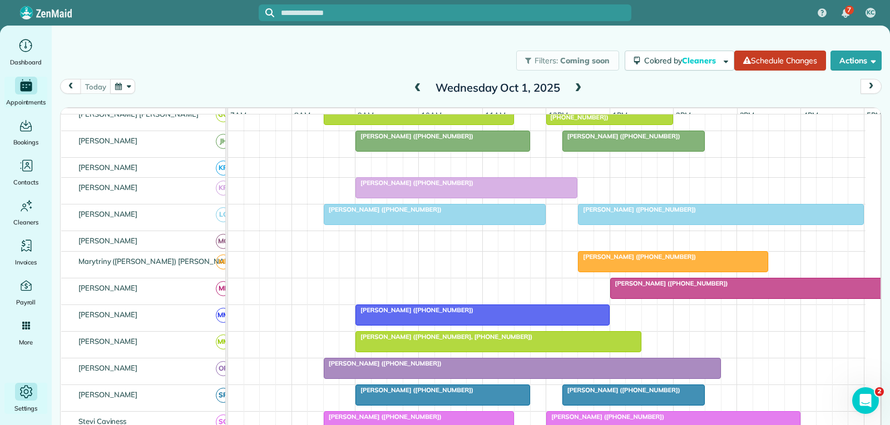
click at [23, 391] on icon "Main" at bounding box center [26, 392] width 17 height 17
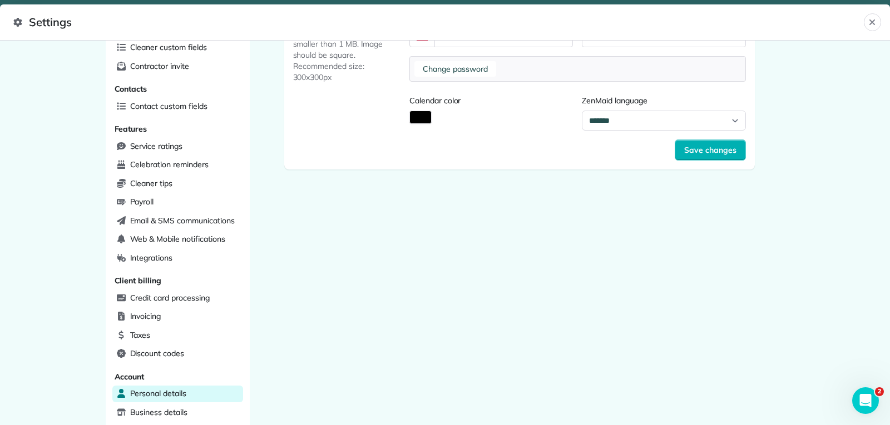
scroll to position [278, 0]
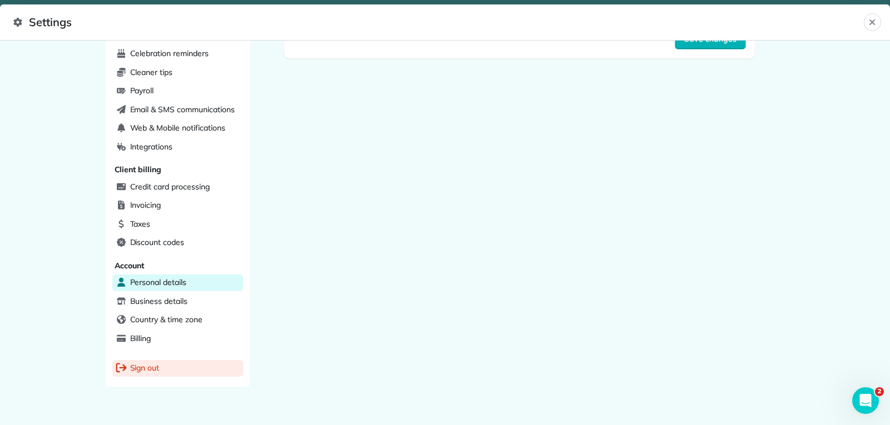
click at [138, 368] on span "Sign out" at bounding box center [144, 368] width 29 height 11
